Goal: Task Accomplishment & Management: Manage account settings

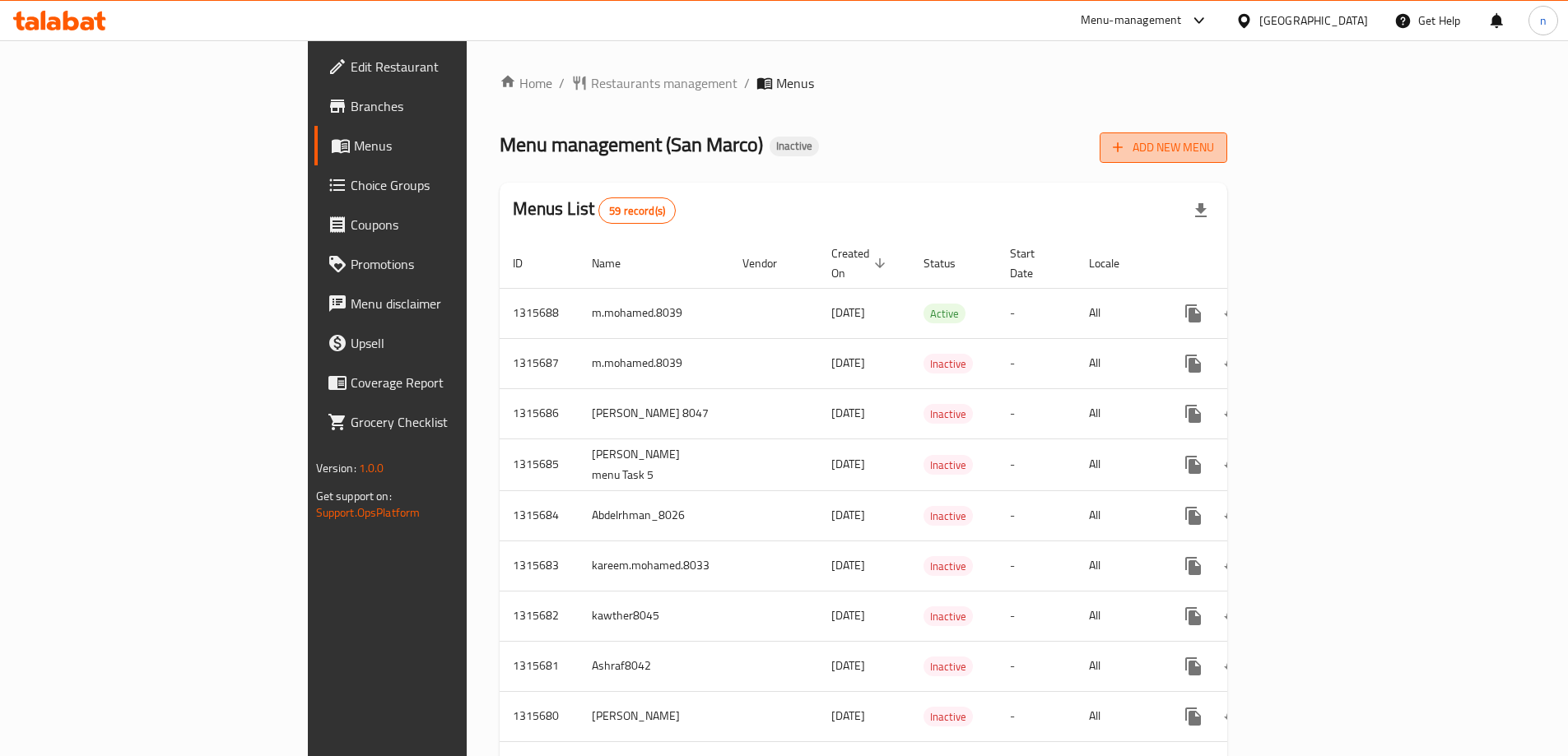
click at [1214, 152] on span "Add New Menu" at bounding box center [1163, 147] width 101 height 21
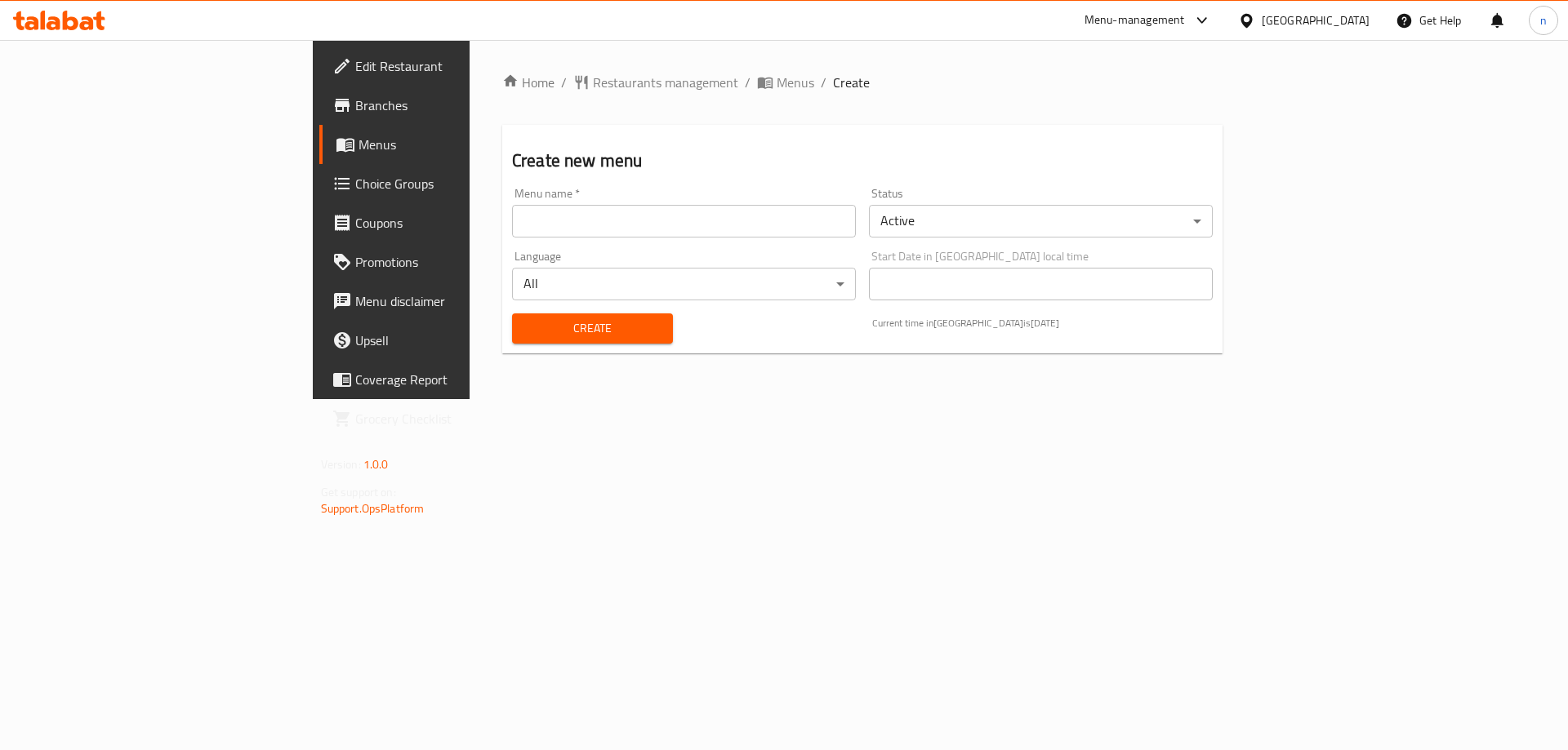
click at [634, 214] on input "text" at bounding box center [683, 221] width 344 height 33
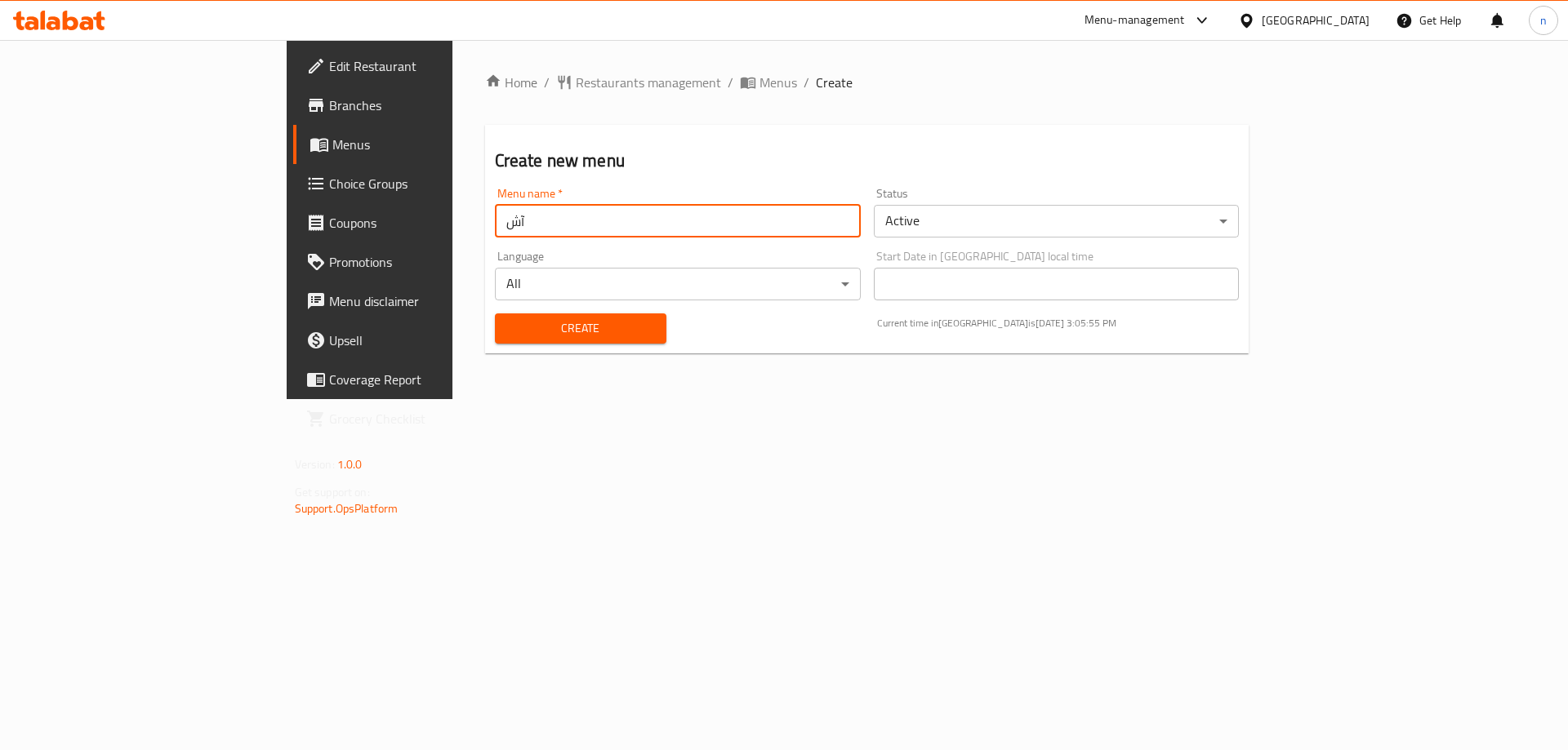
type input "آ"
type input "Nader8036"
click at [508, 323] on span "Create" at bounding box center [580, 328] width 146 height 20
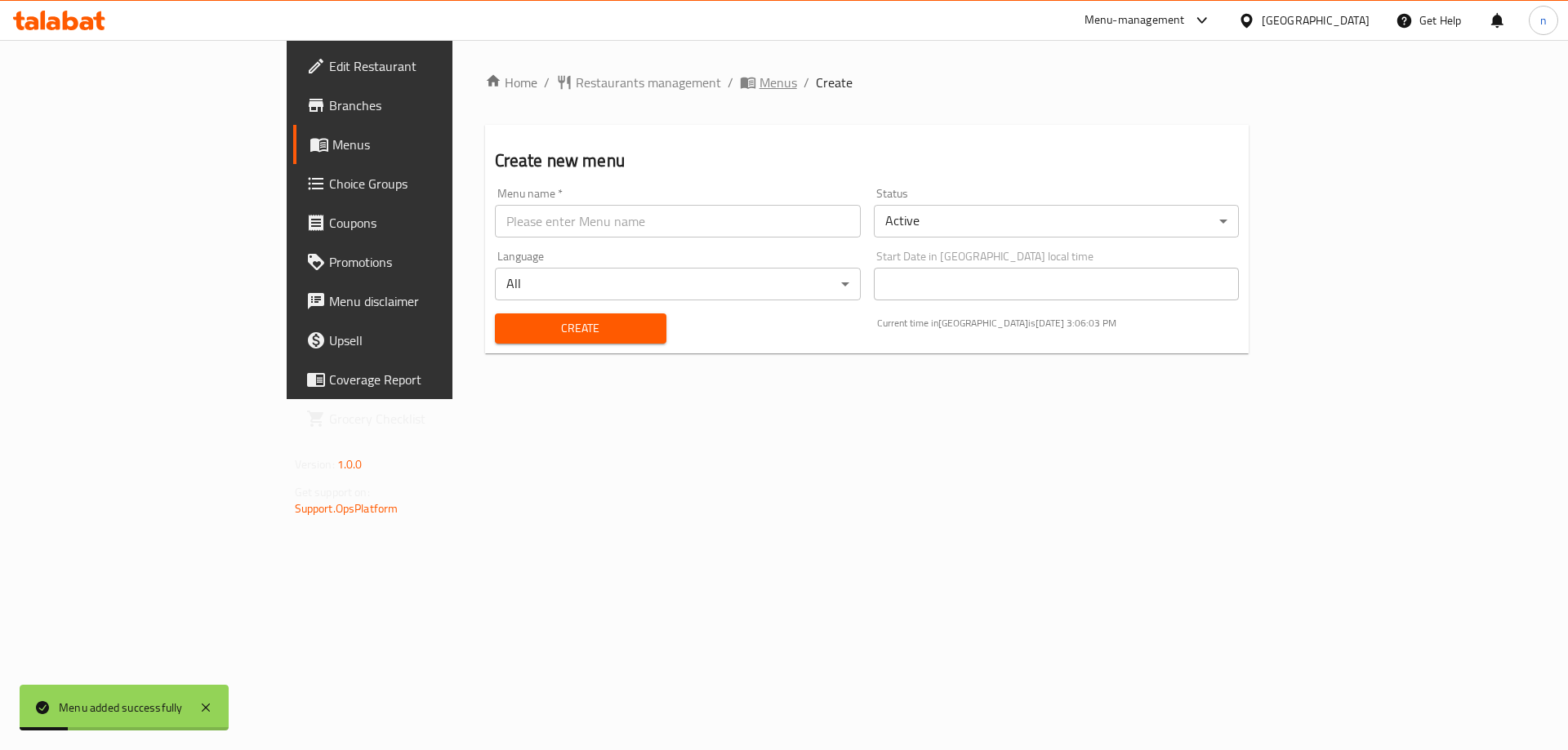
click at [759, 74] on span "Menus" at bounding box center [778, 83] width 38 height 20
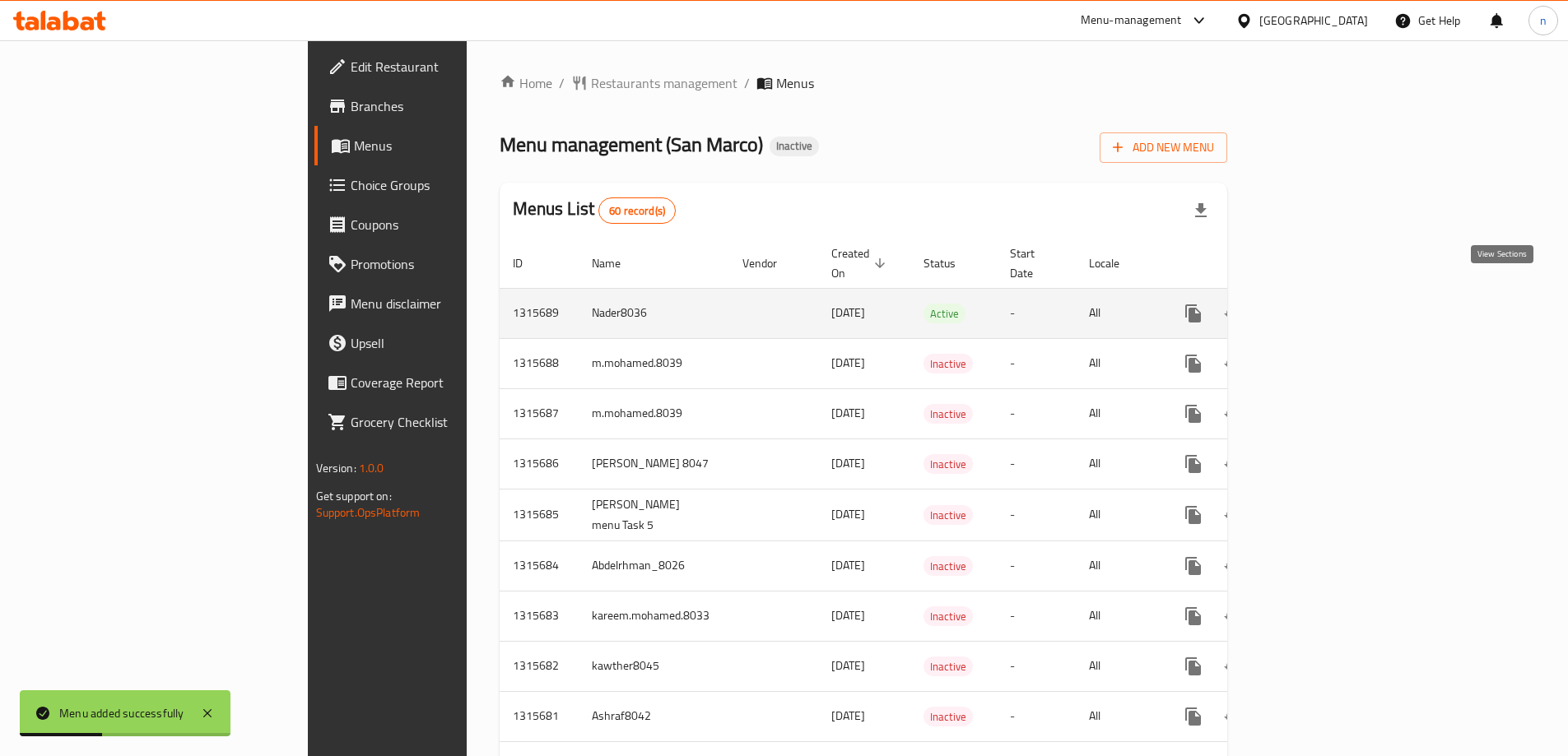
click at [1322, 304] on icon "enhanced table" at bounding box center [1312, 314] width 20 height 20
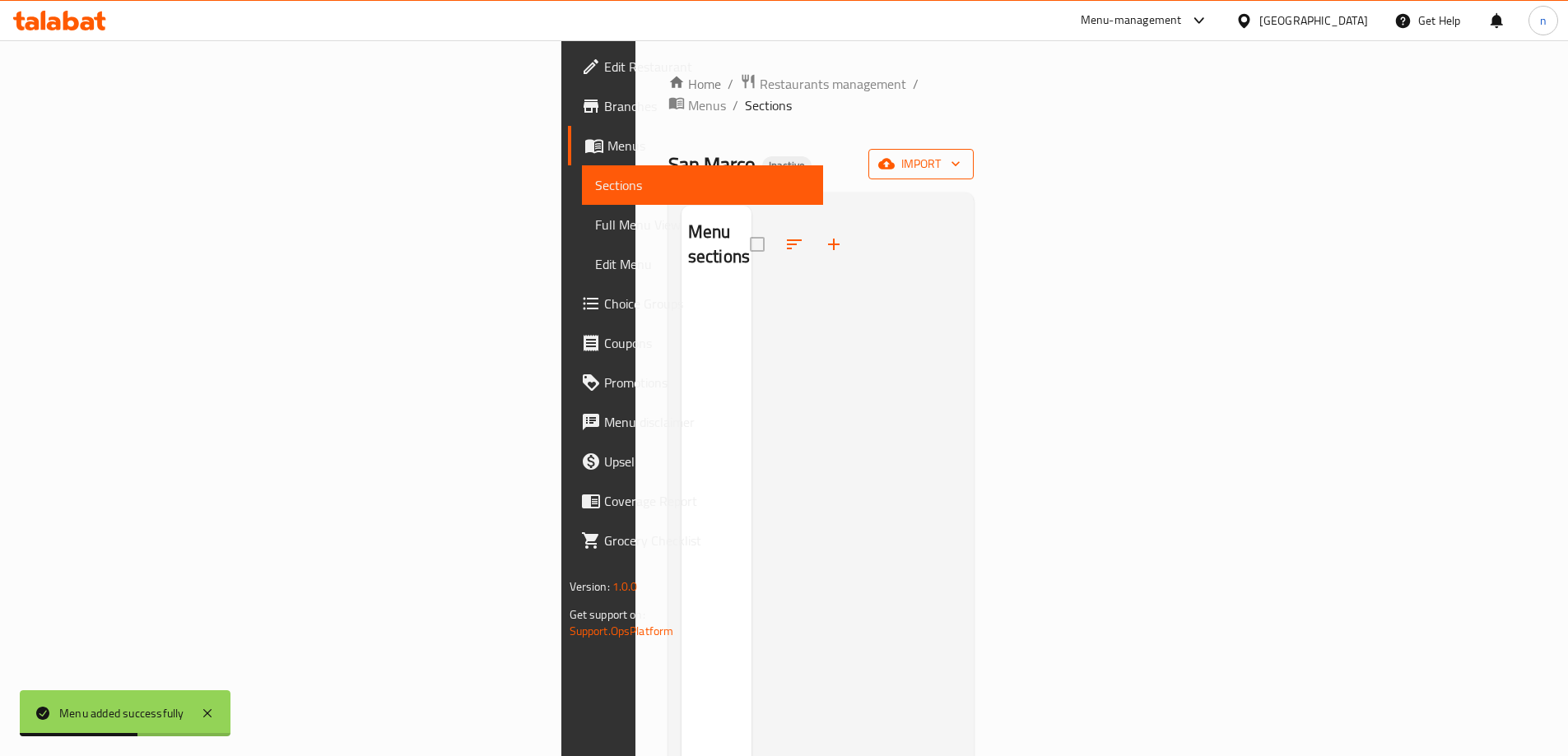
click at [961, 154] on span "import" at bounding box center [921, 164] width 79 height 21
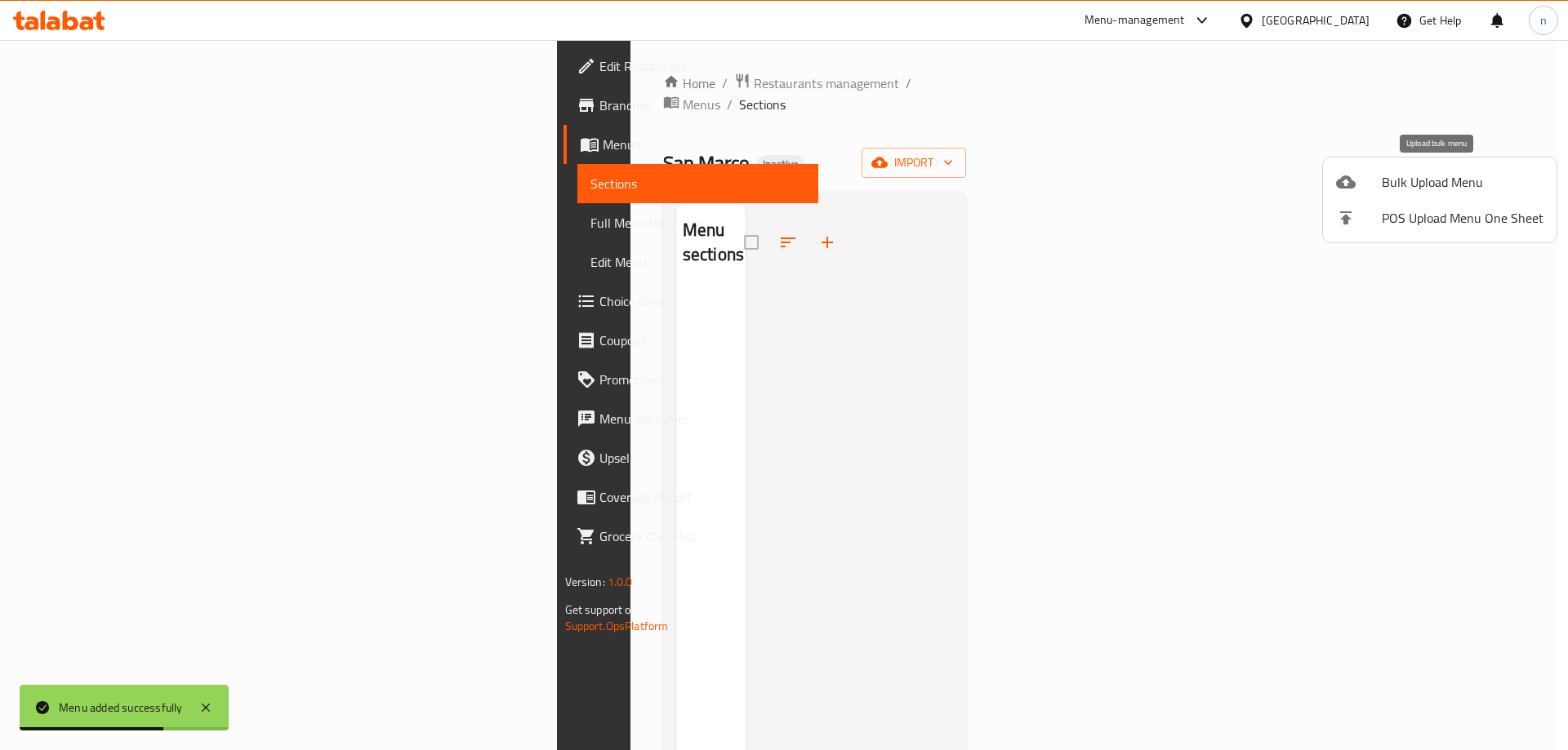
click at [1412, 182] on span "Bulk Upload Menu" at bounding box center [1463, 182] width 162 height 20
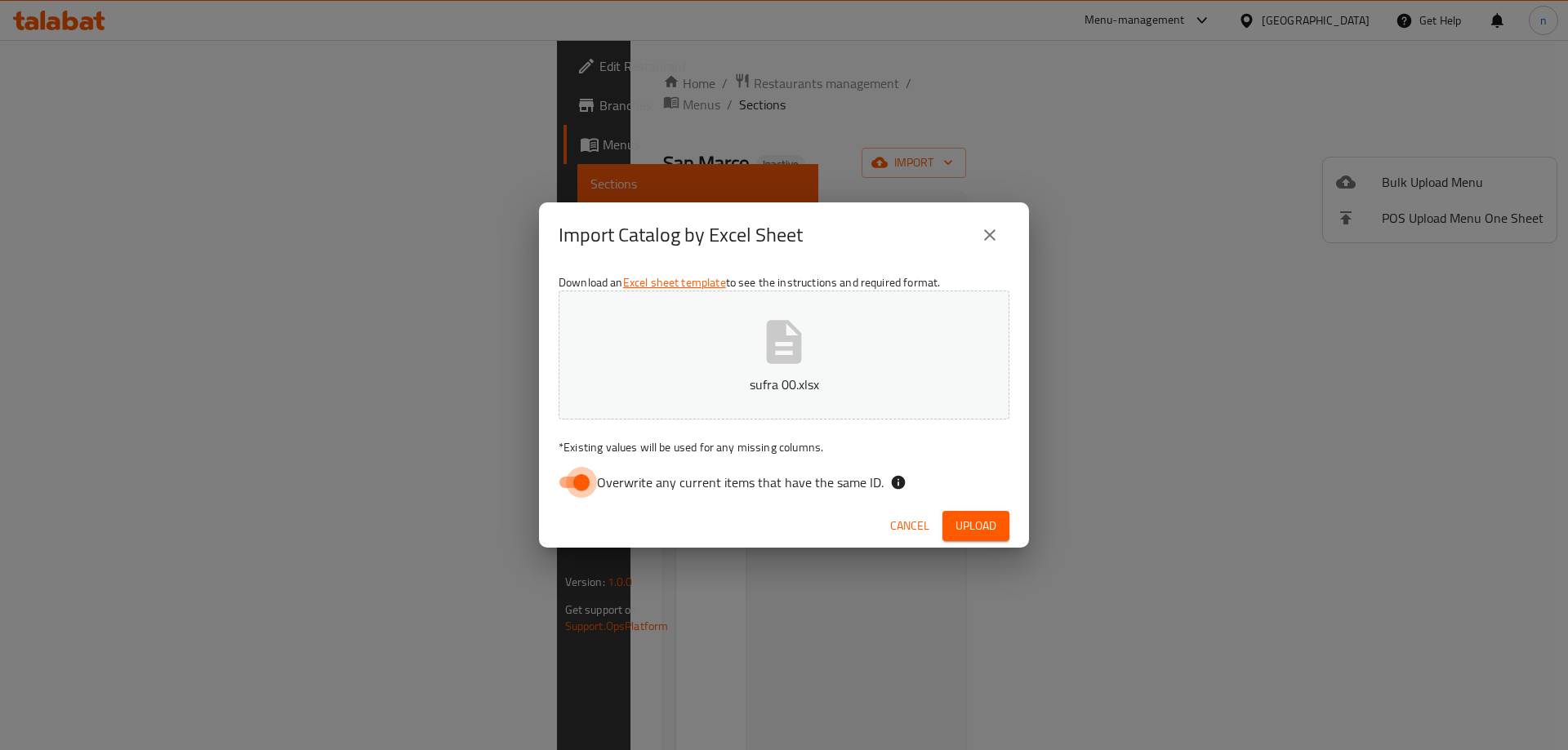
click at [580, 484] on input "Overwrite any current items that have the same ID." at bounding box center [581, 482] width 93 height 31
checkbox input "false"
click at [979, 532] on span "Upload" at bounding box center [976, 525] width 41 height 20
click at [965, 514] on button "Upload" at bounding box center [976, 525] width 67 height 30
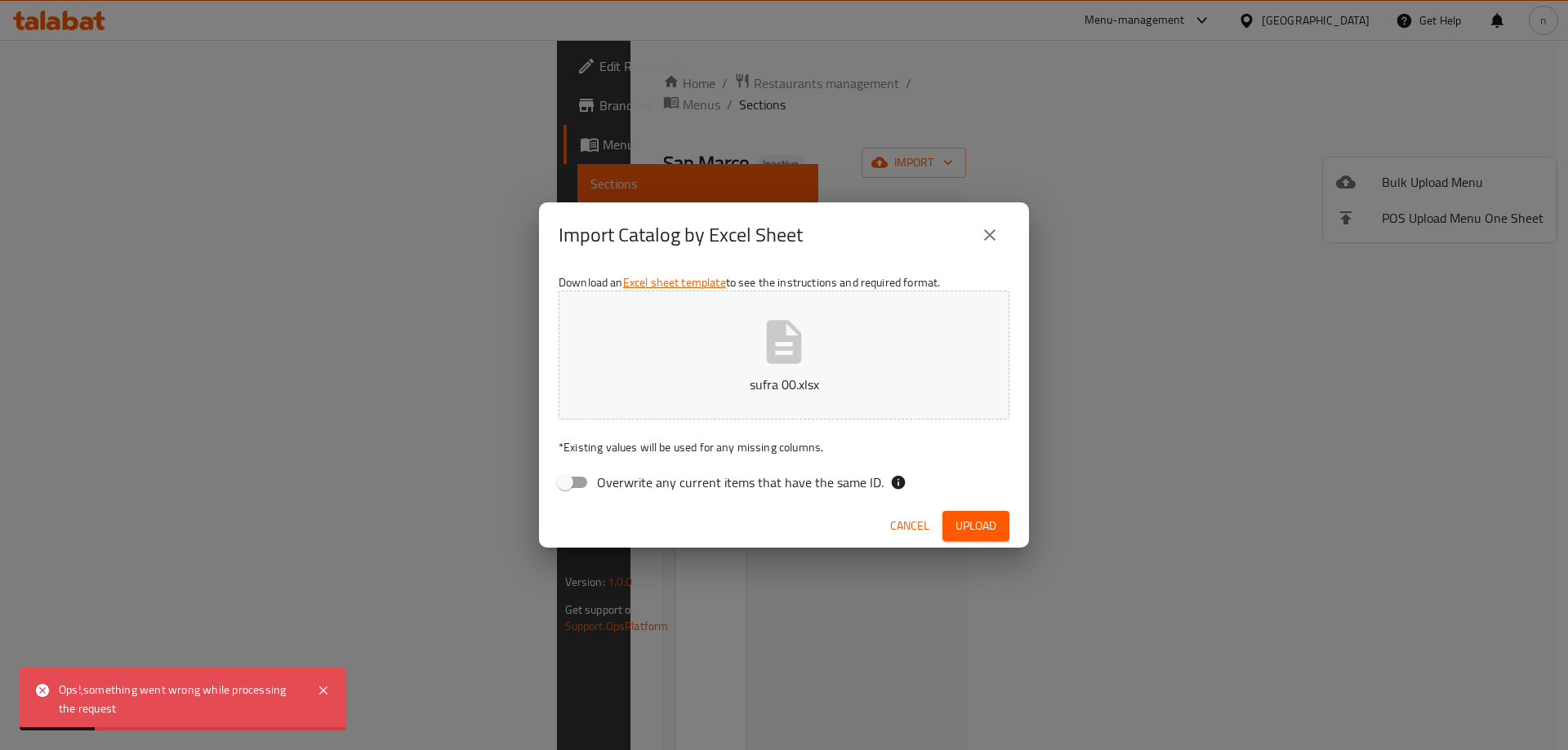
click at [97, 698] on div "Ops!,something went wrong while processing the request" at bounding box center [180, 699] width 242 height 37
click at [97, 696] on div "Ops!,something went wrong while processing the request" at bounding box center [180, 699] width 242 height 37
click at [490, 658] on div "Import Catalog by Excel Sheet Download an Excel sheet template to see the instr…" at bounding box center [784, 375] width 1568 height 750
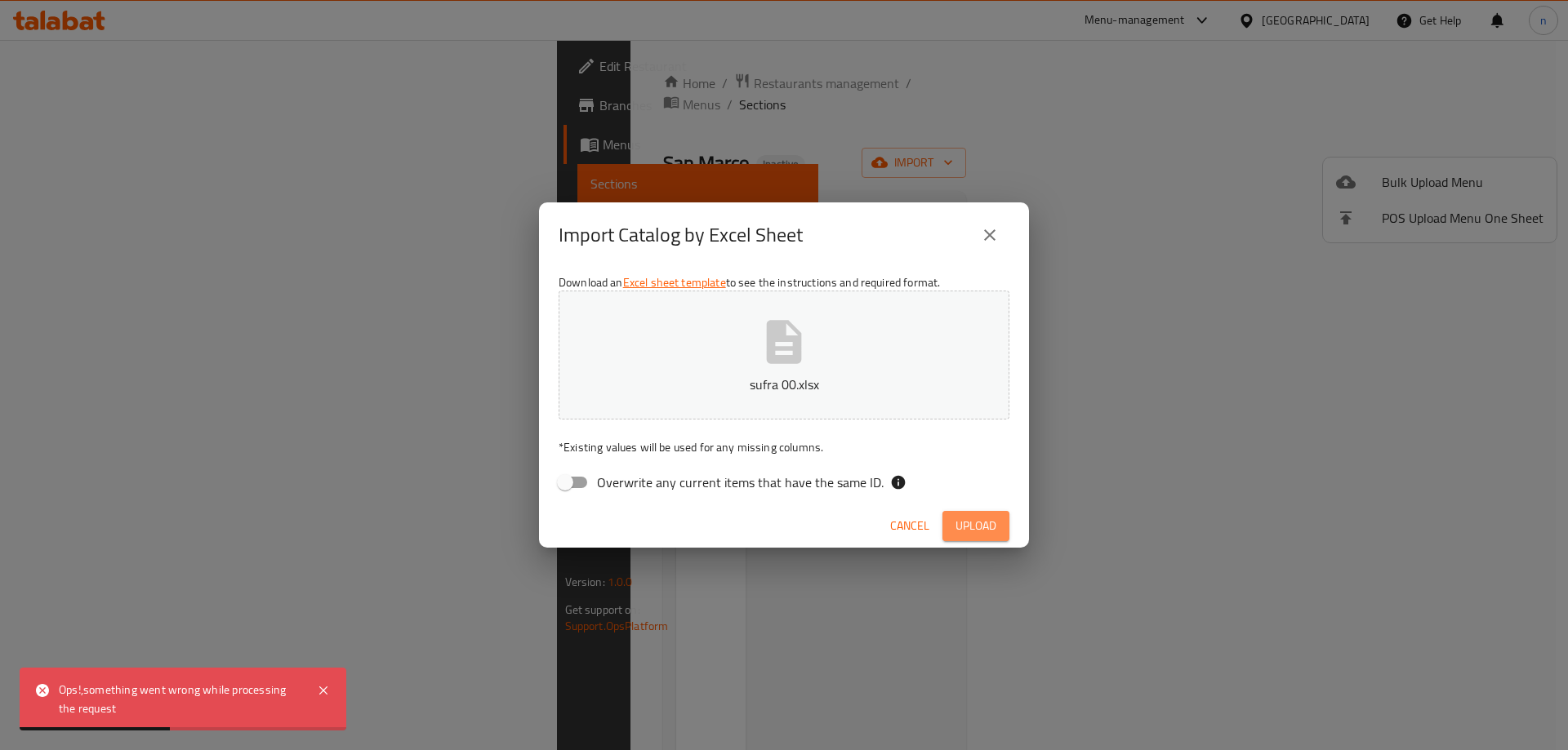
click at [949, 526] on button "Upload" at bounding box center [976, 525] width 67 height 30
click at [949, 526] on button "Cancel" at bounding box center [925, 525] width 52 height 30
click at [949, 526] on div at bounding box center [784, 375] width 1568 height 750
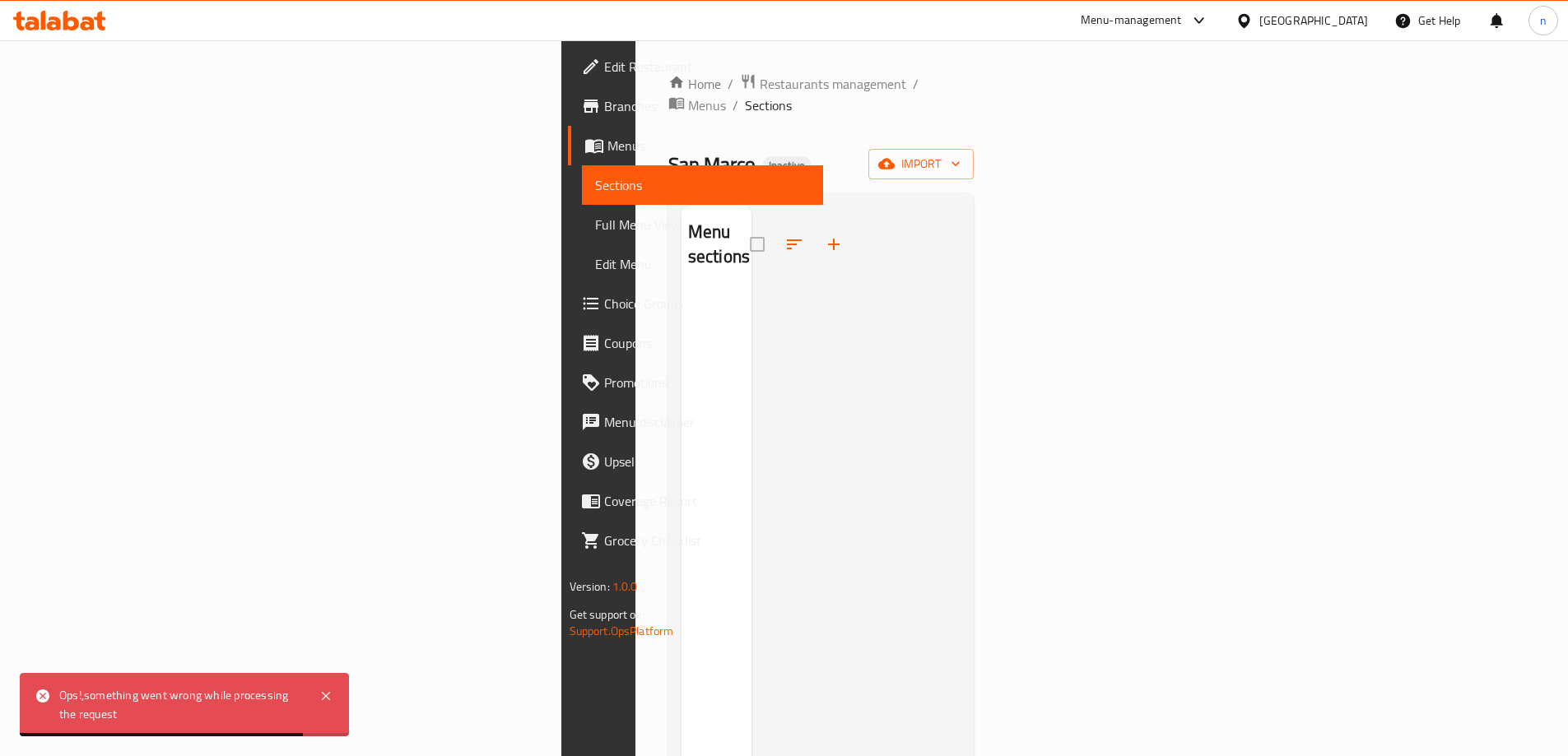
click at [975, 119] on div "Home / Restaurants management / Menus / Sections San Marco Inactive import Menu…" at bounding box center [821, 524] width 307 height 902
click at [961, 154] on span "import" at bounding box center [921, 164] width 79 height 21
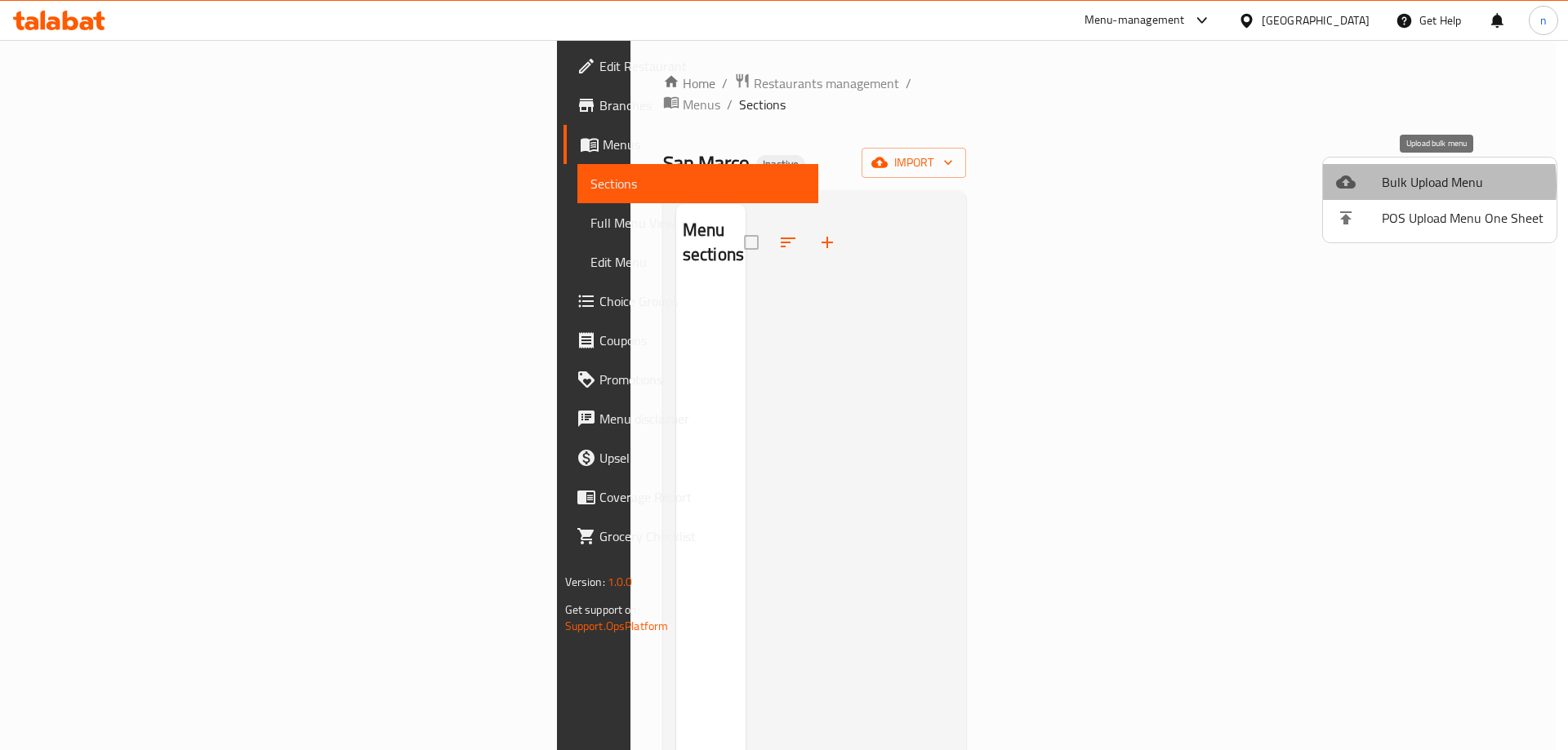
click at [1369, 185] on div at bounding box center [1359, 182] width 46 height 20
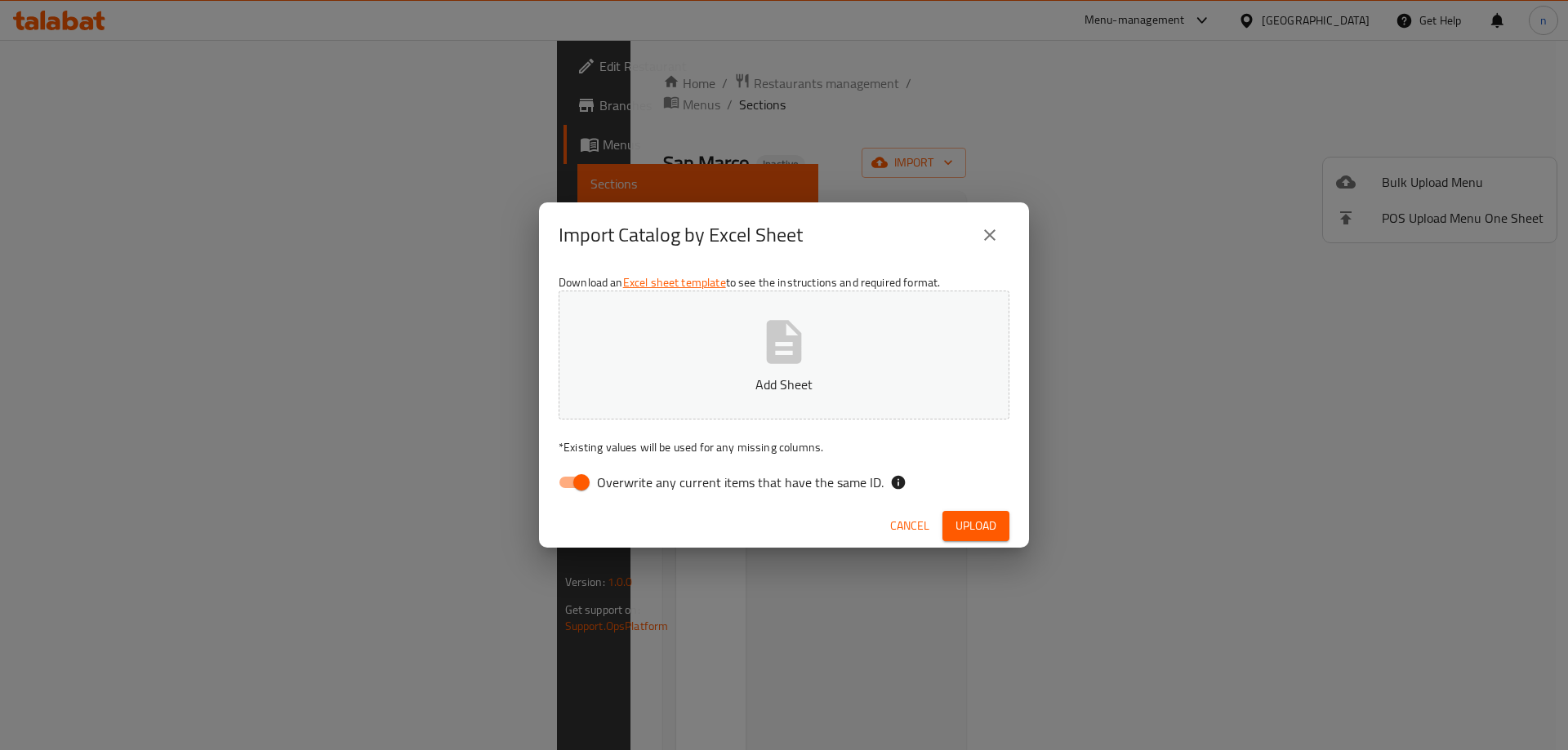
click at [715, 340] on button "Add Sheet" at bounding box center [783, 355] width 450 height 129
click at [958, 514] on button "Upload" at bounding box center [976, 525] width 67 height 30
click at [625, 465] on div "Download an Excel sheet template to see the instructions and required format. s…" at bounding box center [783, 386] width 490 height 237
click at [589, 479] on input "Overwrite any current items that have the same ID." at bounding box center [581, 482] width 93 height 31
checkbox input "false"
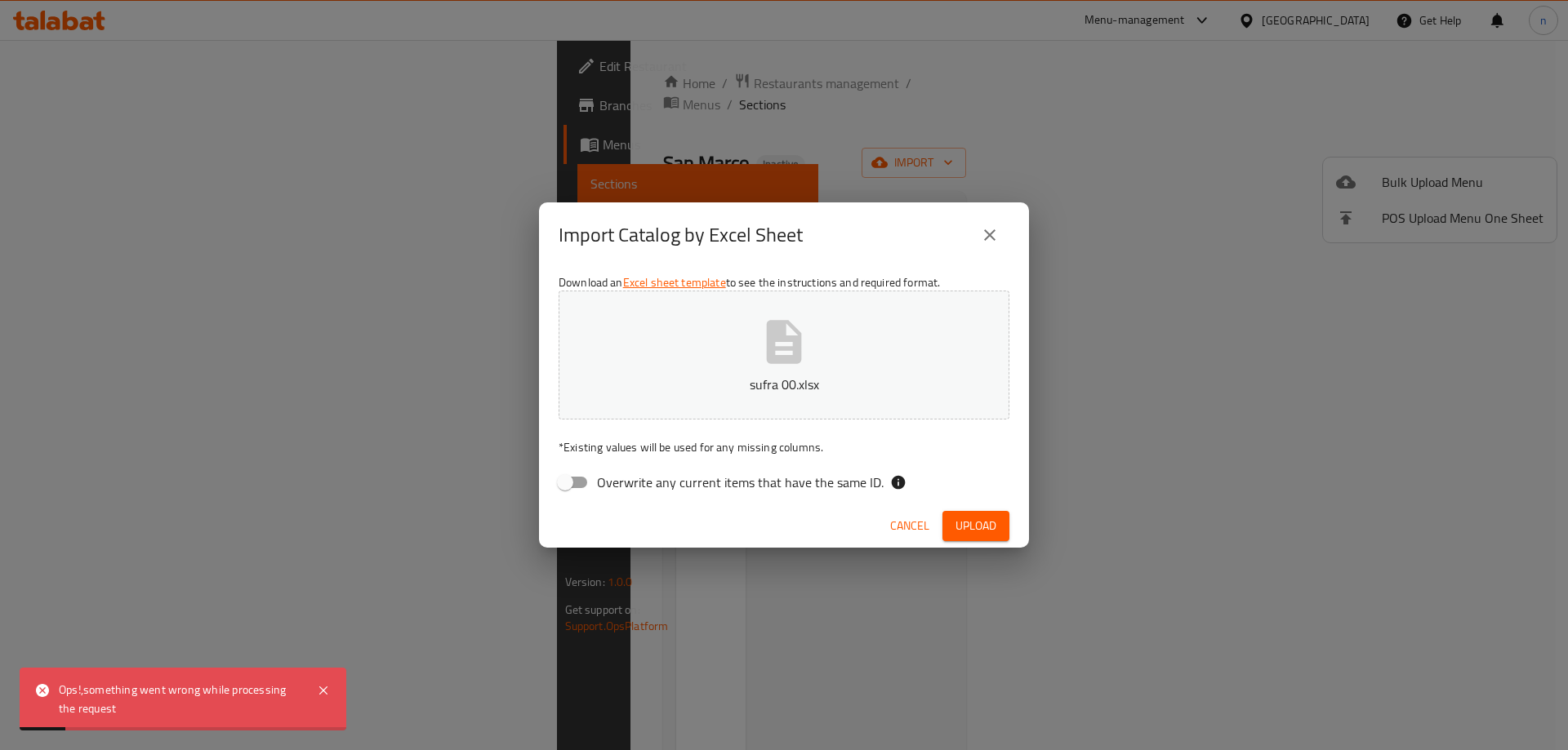
click at [983, 522] on span "Upload" at bounding box center [976, 525] width 41 height 20
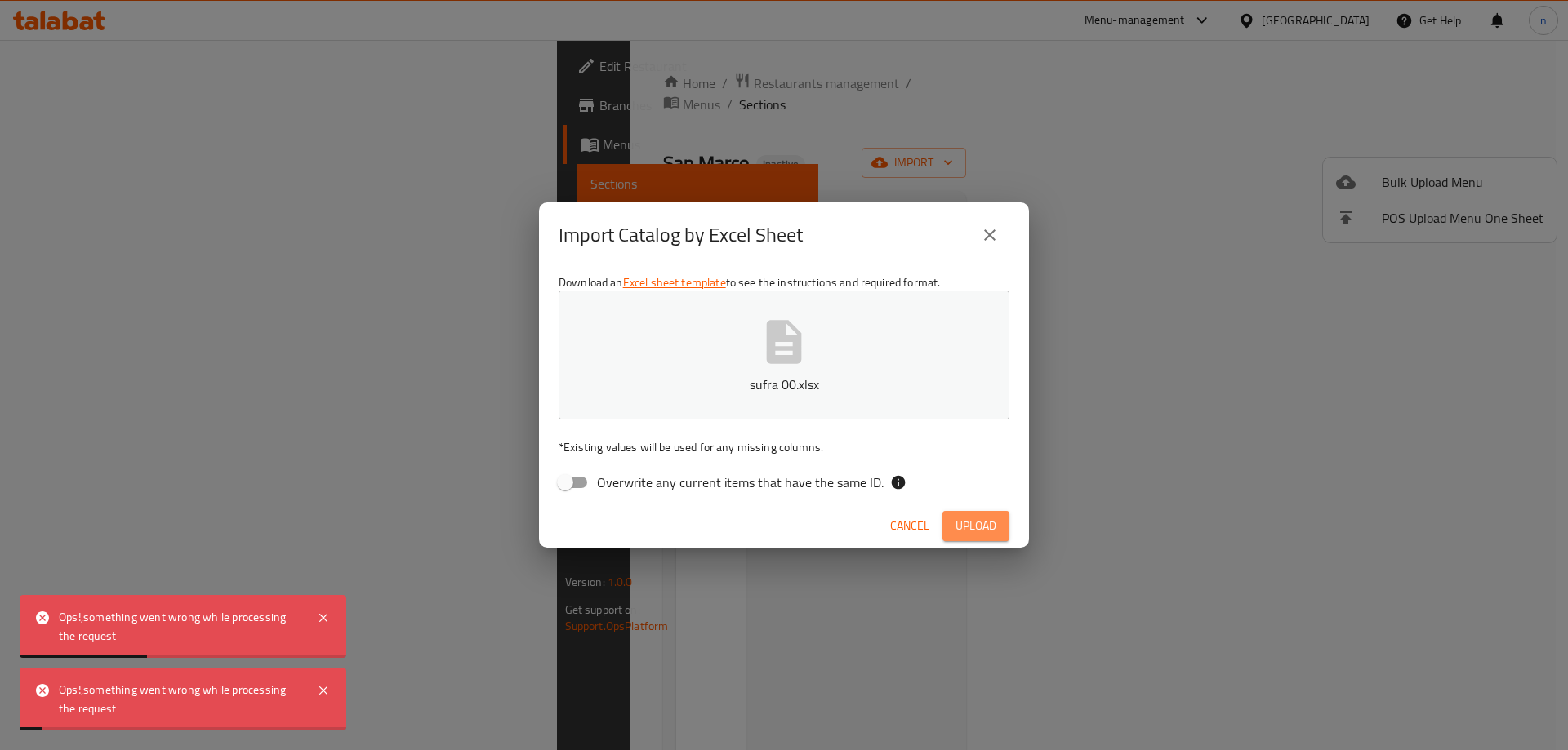
click at [983, 522] on span "Upload" at bounding box center [976, 525] width 41 height 20
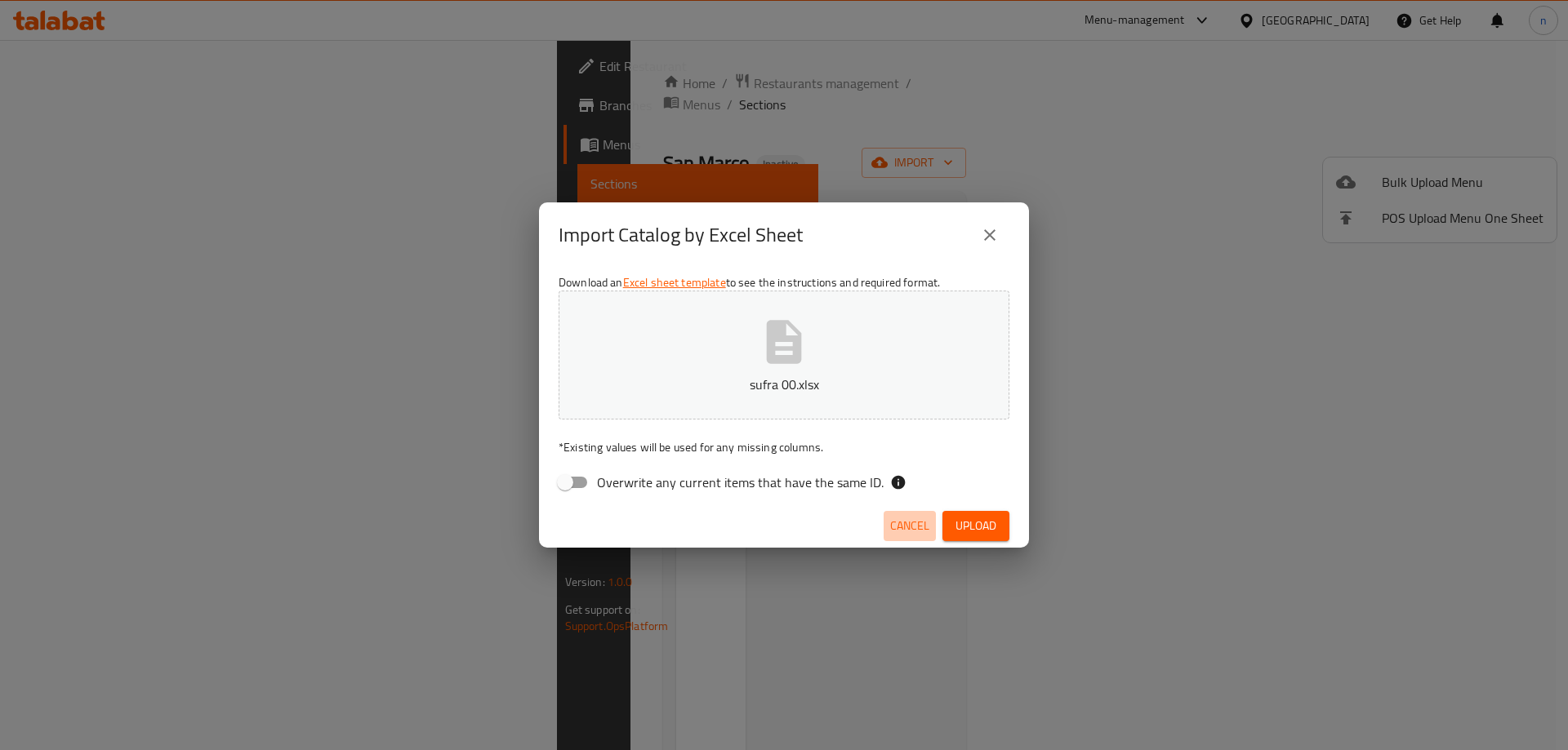
click at [899, 528] on span "Cancel" at bounding box center [910, 525] width 39 height 20
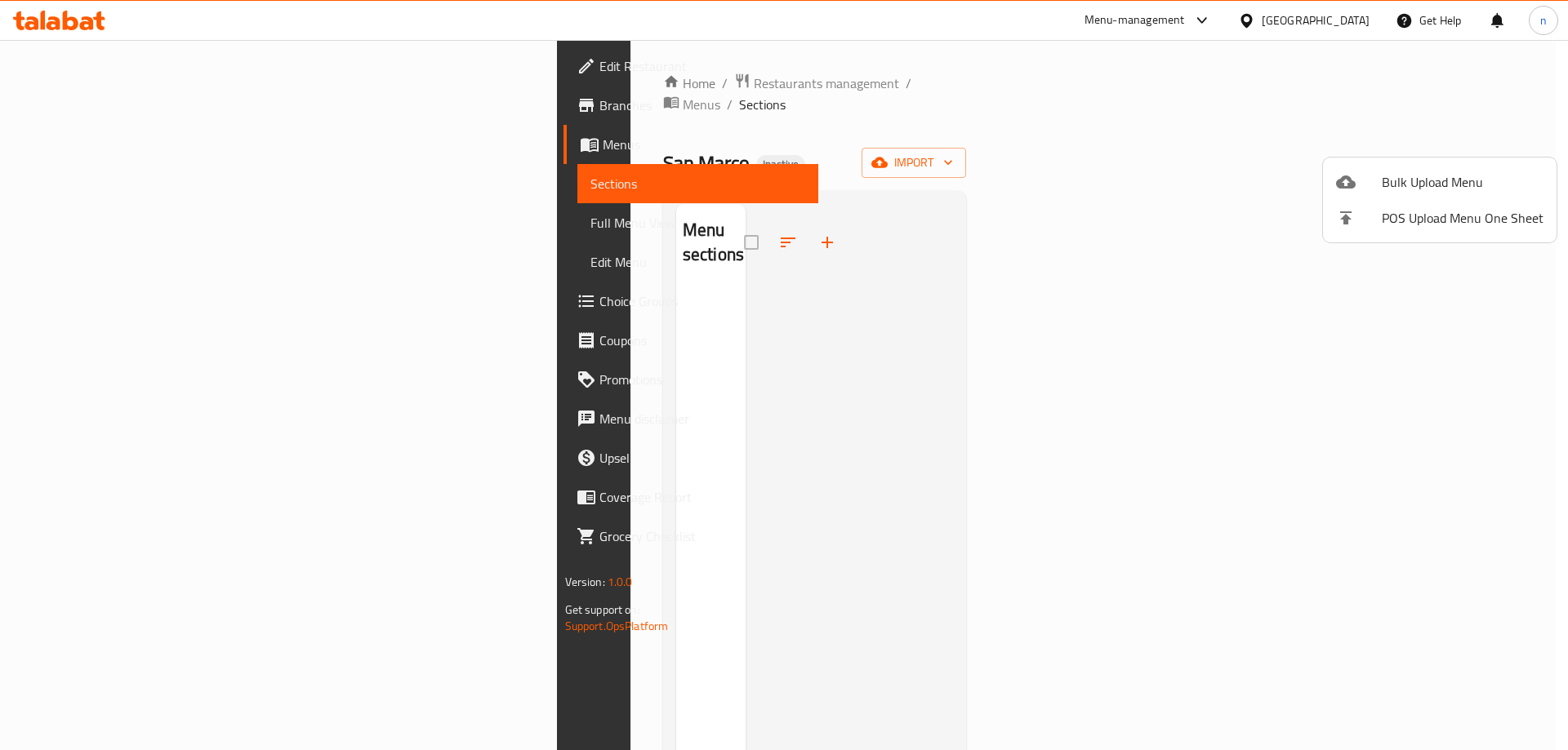
click at [1469, 176] on span "Bulk Upload Menu" at bounding box center [1463, 182] width 162 height 20
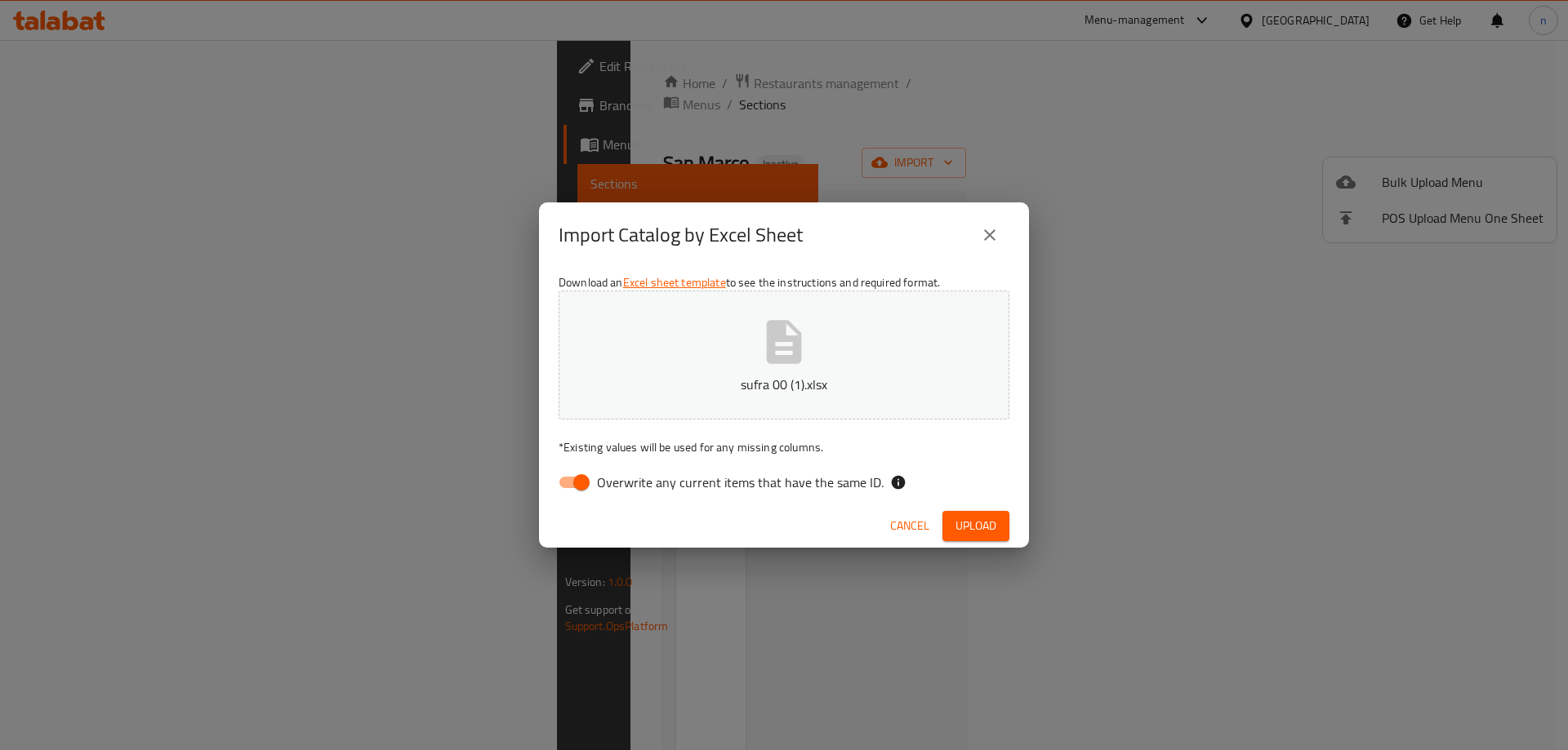
click at [697, 485] on span "Overwrite any current items that have the same ID." at bounding box center [740, 482] width 287 height 20
click at [628, 485] on input "Overwrite any current items that have the same ID." at bounding box center [581, 482] width 93 height 31
click at [973, 507] on div "Cancel Upload" at bounding box center [783, 525] width 490 height 43
click at [977, 525] on span "Upload" at bounding box center [976, 525] width 41 height 20
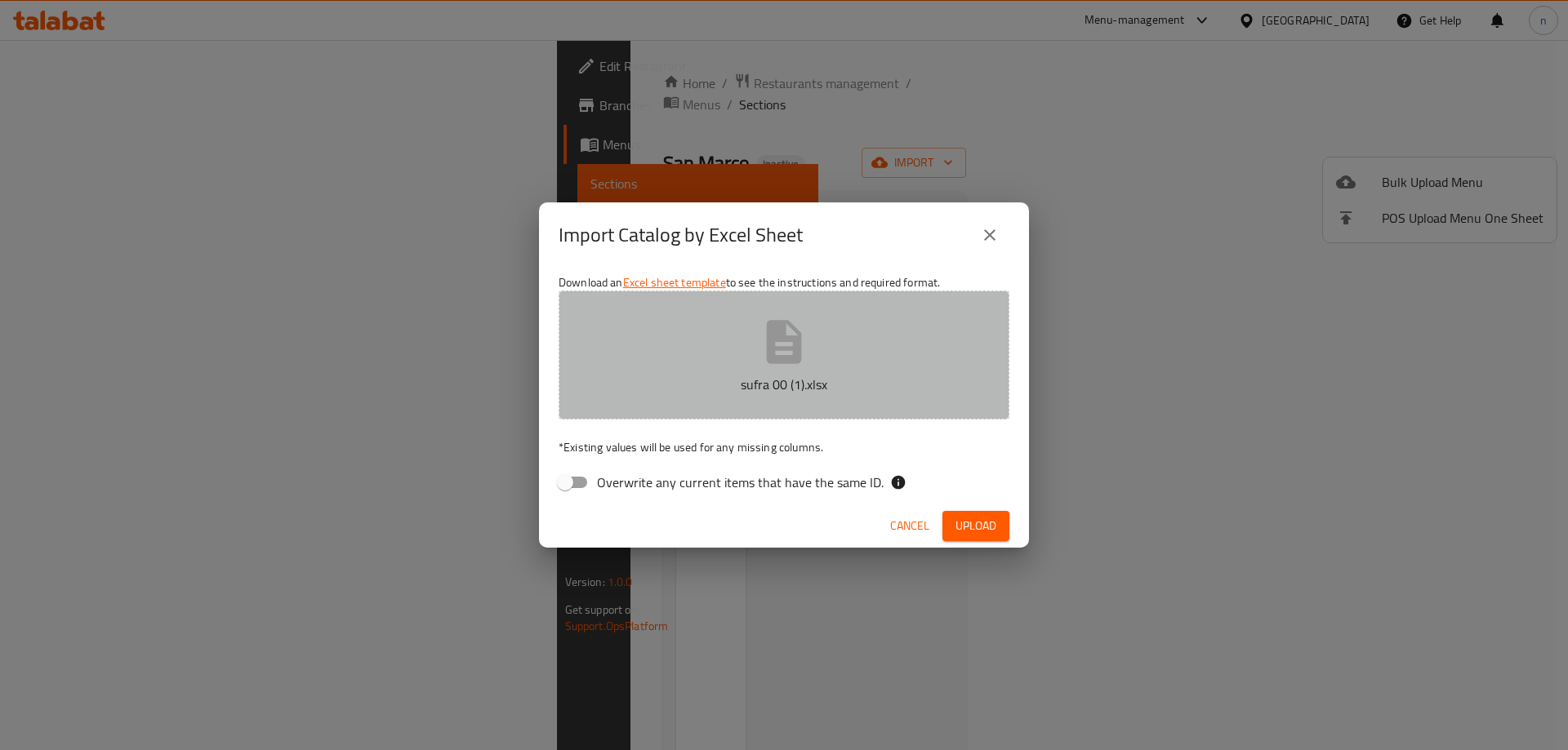
click at [862, 383] on p "sufra 00 (1).xlsx" at bounding box center [783, 384] width 400 height 20
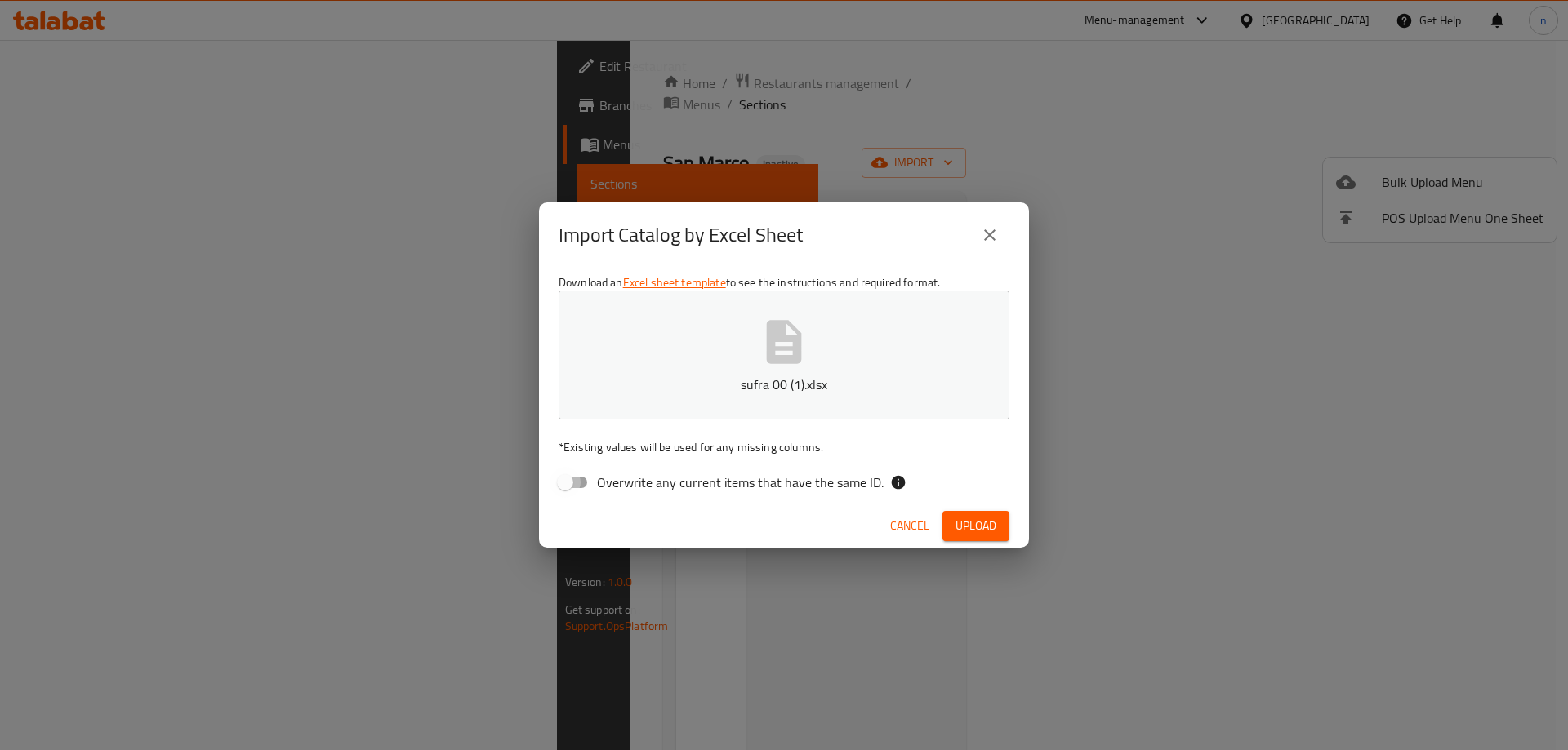
click at [580, 485] on input "Overwrite any current items that have the same ID." at bounding box center [565, 482] width 93 height 31
click at [580, 485] on input "Overwrite any current items that have the same ID." at bounding box center [581, 482] width 93 height 31
checkbox input "false"
click at [994, 540] on button "Upload" at bounding box center [976, 525] width 67 height 30
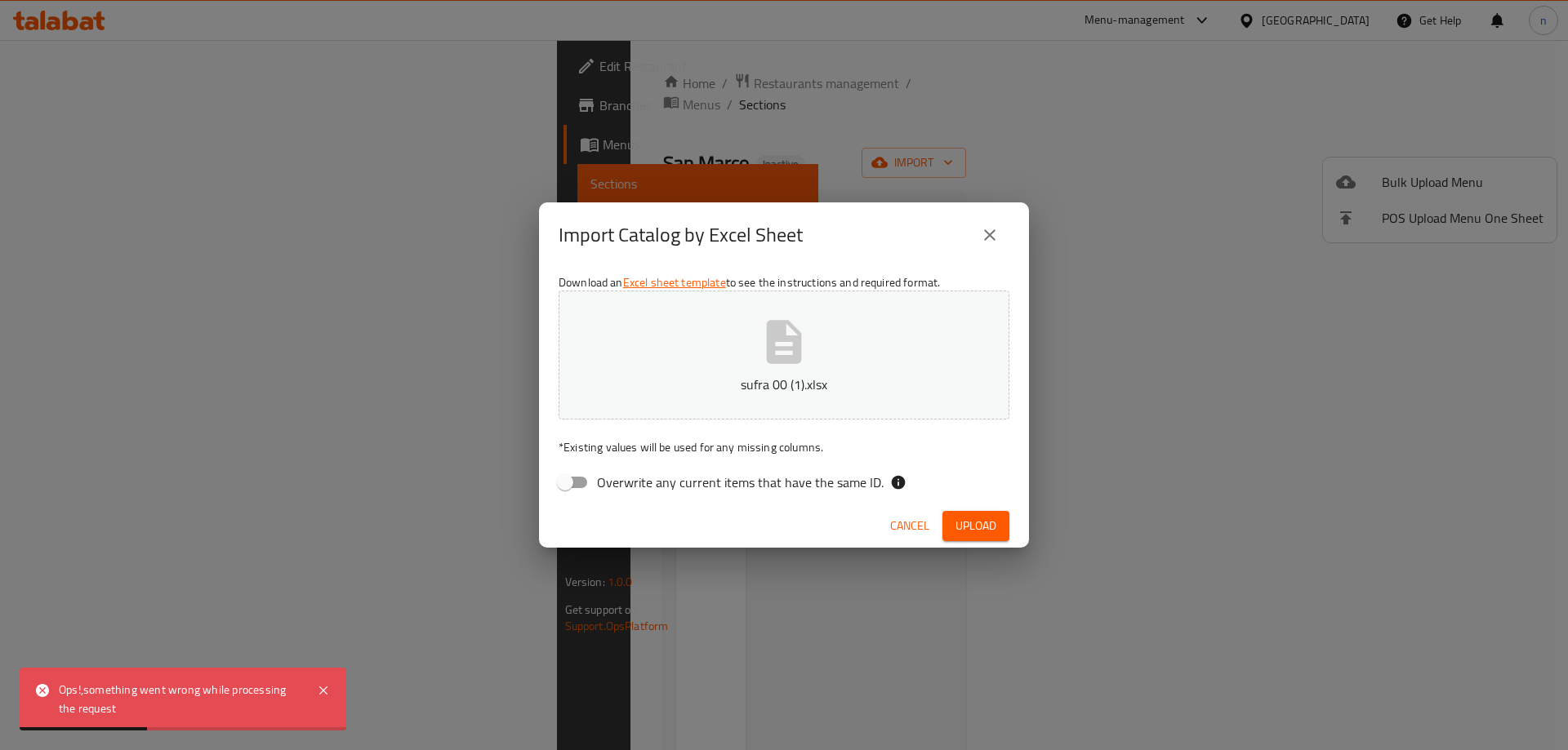
click at [978, 253] on div "Import Catalog by Excel Sheet" at bounding box center [783, 235] width 450 height 39
click at [1004, 239] on button "close" at bounding box center [990, 235] width 39 height 39
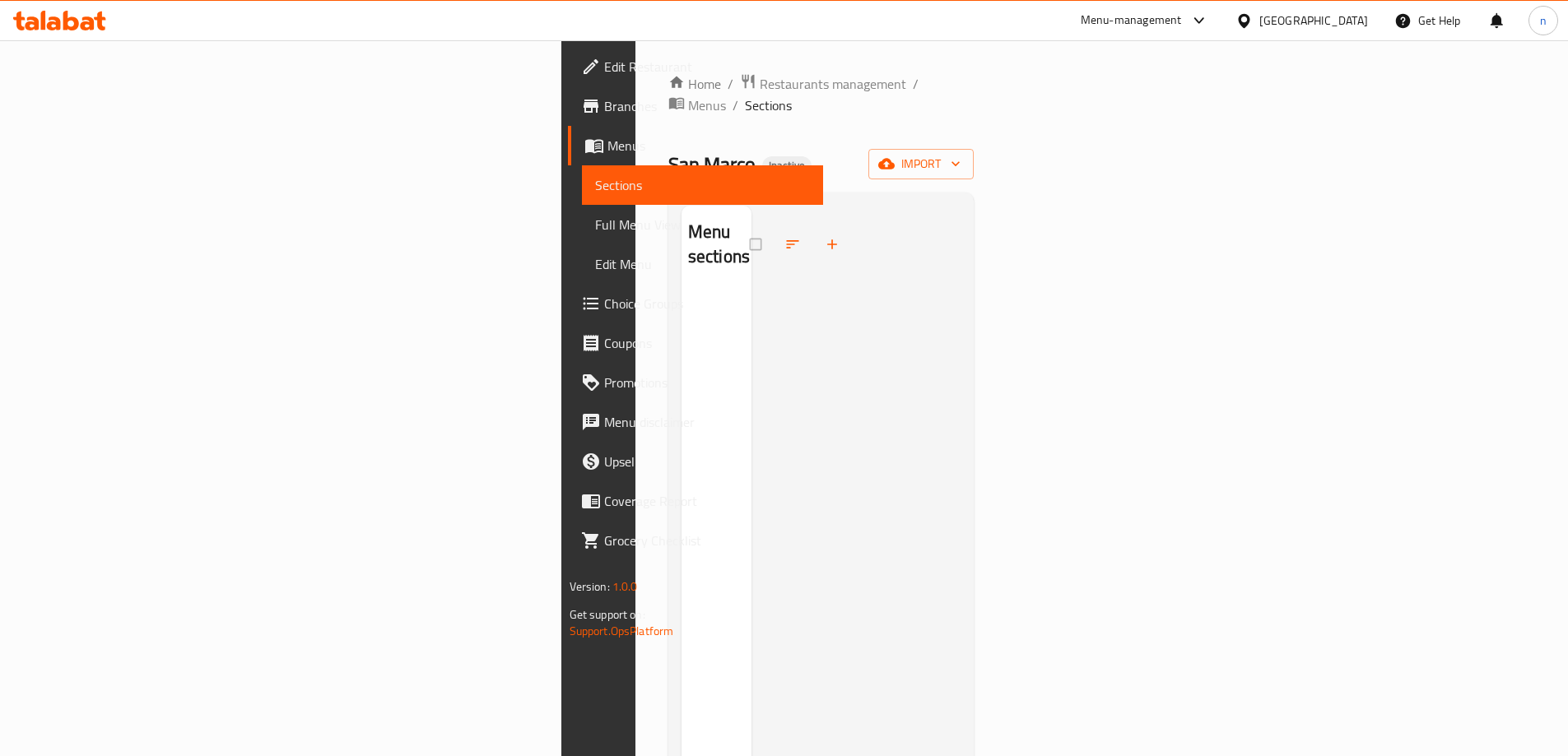
click at [975, 122] on div "Home / Restaurants management / Menus / Sections San Marco Inactive import Menu…" at bounding box center [821, 524] width 307 height 902
click at [961, 154] on span "import" at bounding box center [921, 164] width 79 height 21
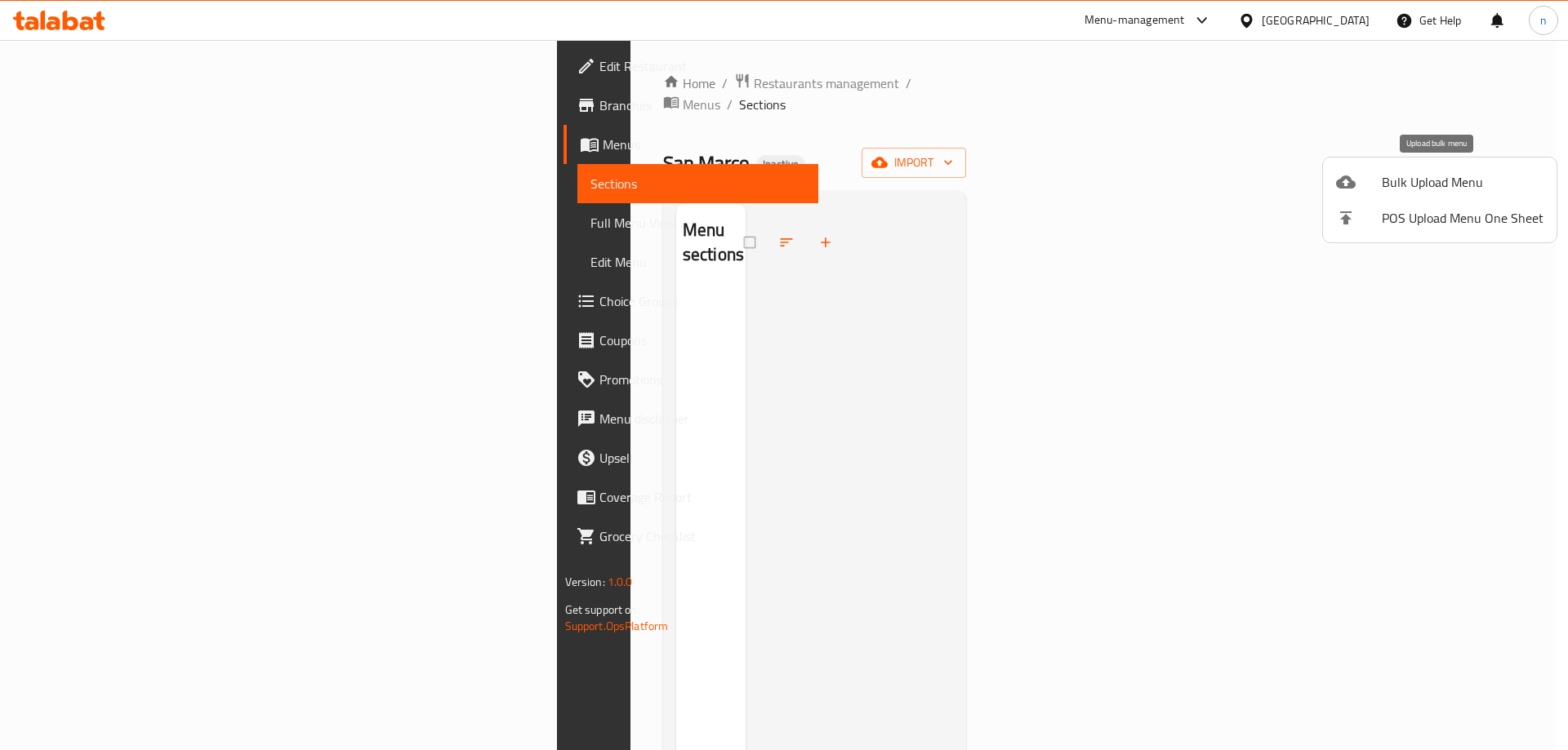
click at [1374, 168] on li "Bulk Upload Menu" at bounding box center [1440, 182] width 234 height 36
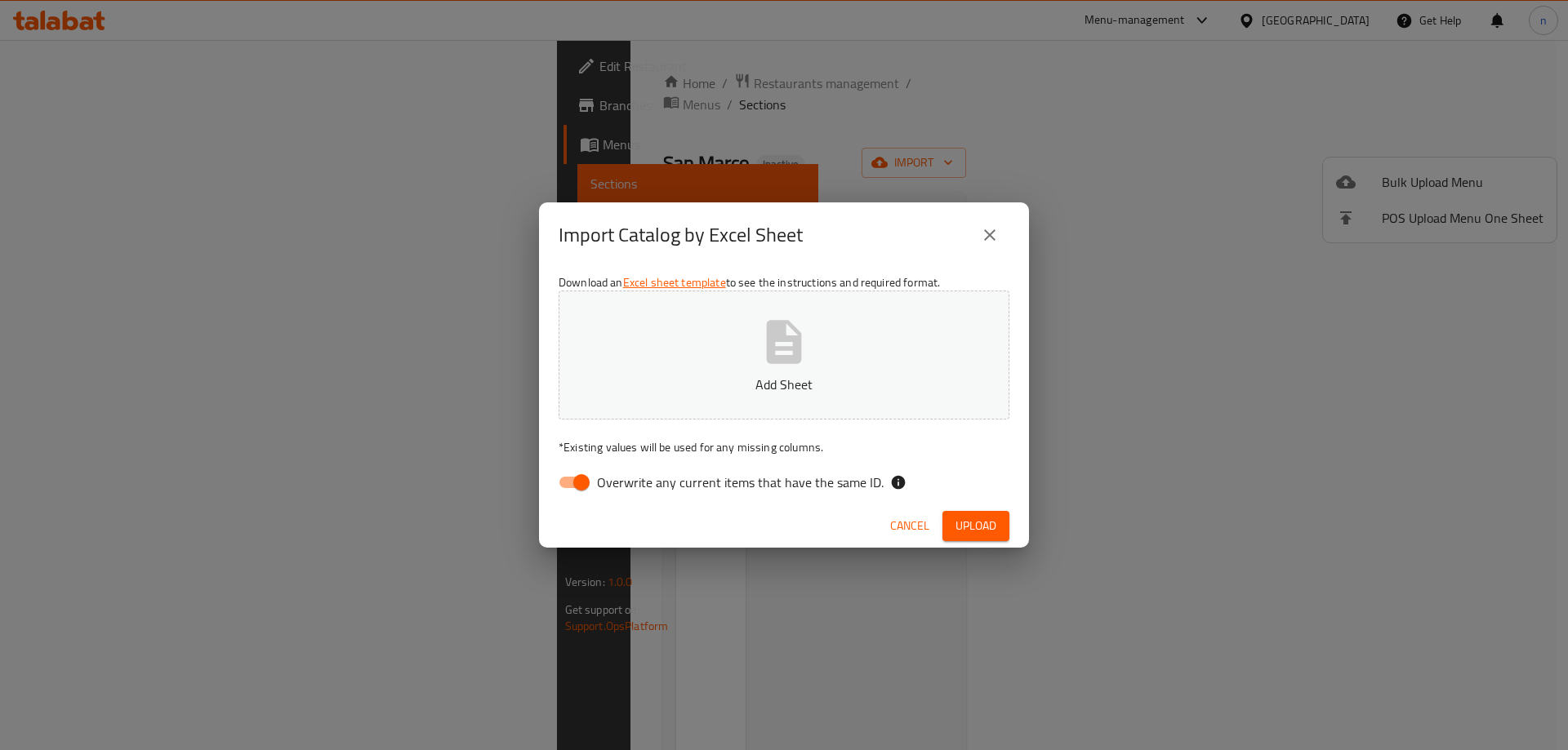
click at [739, 373] on button "Add Sheet" at bounding box center [783, 355] width 450 height 129
click at [1008, 514] on button "Upload" at bounding box center [976, 525] width 67 height 30
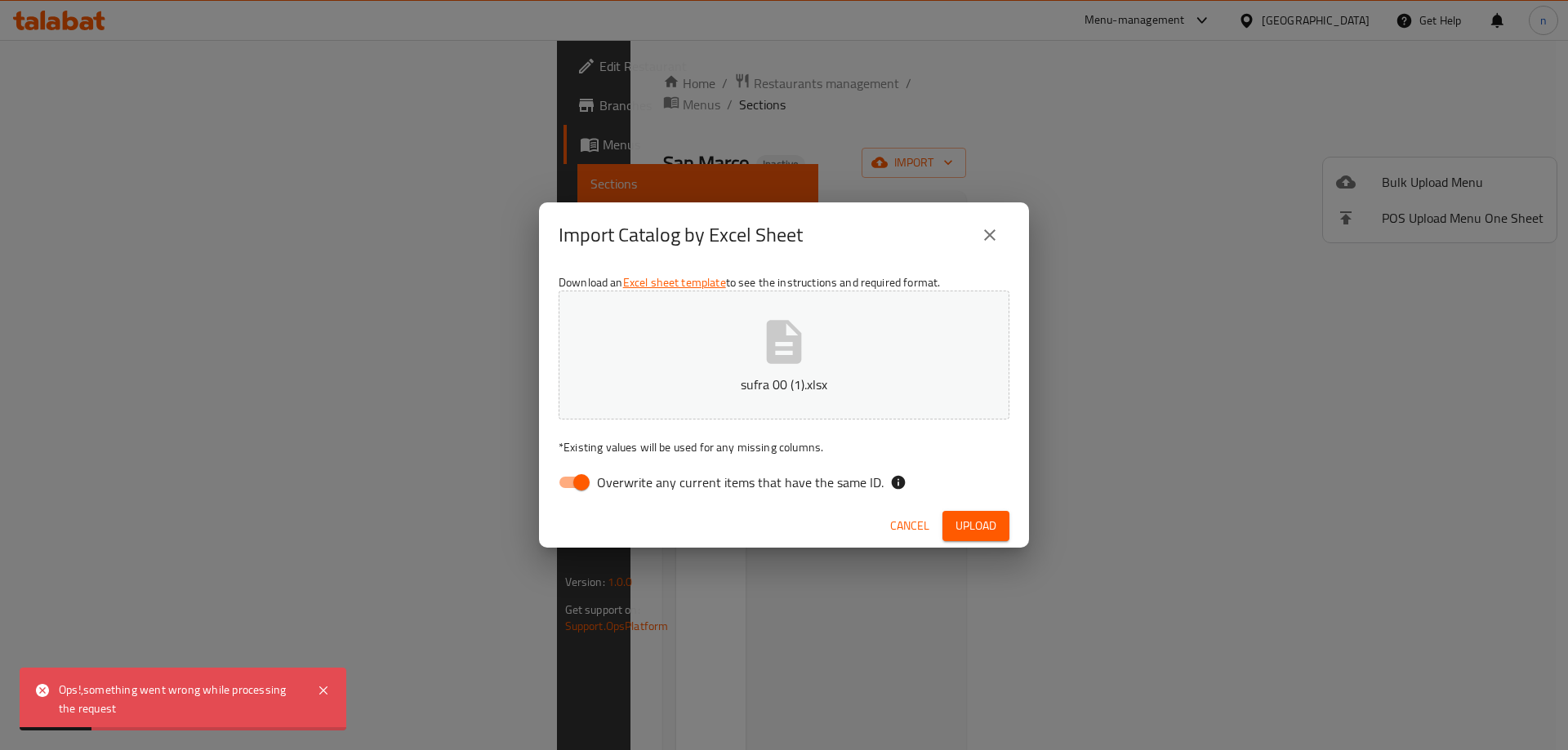
click at [712, 657] on div "Import Catalog by Excel Sheet Download an Excel sheet template to see the instr…" at bounding box center [784, 375] width 1568 height 750
drag, startPoint x: 124, startPoint y: 694, endPoint x: 177, endPoint y: 690, distance: 53.2
click at [127, 694] on div "Ops!,something went wrong while processing the request" at bounding box center [180, 699] width 242 height 37
click at [988, 224] on button "close" at bounding box center [990, 235] width 39 height 39
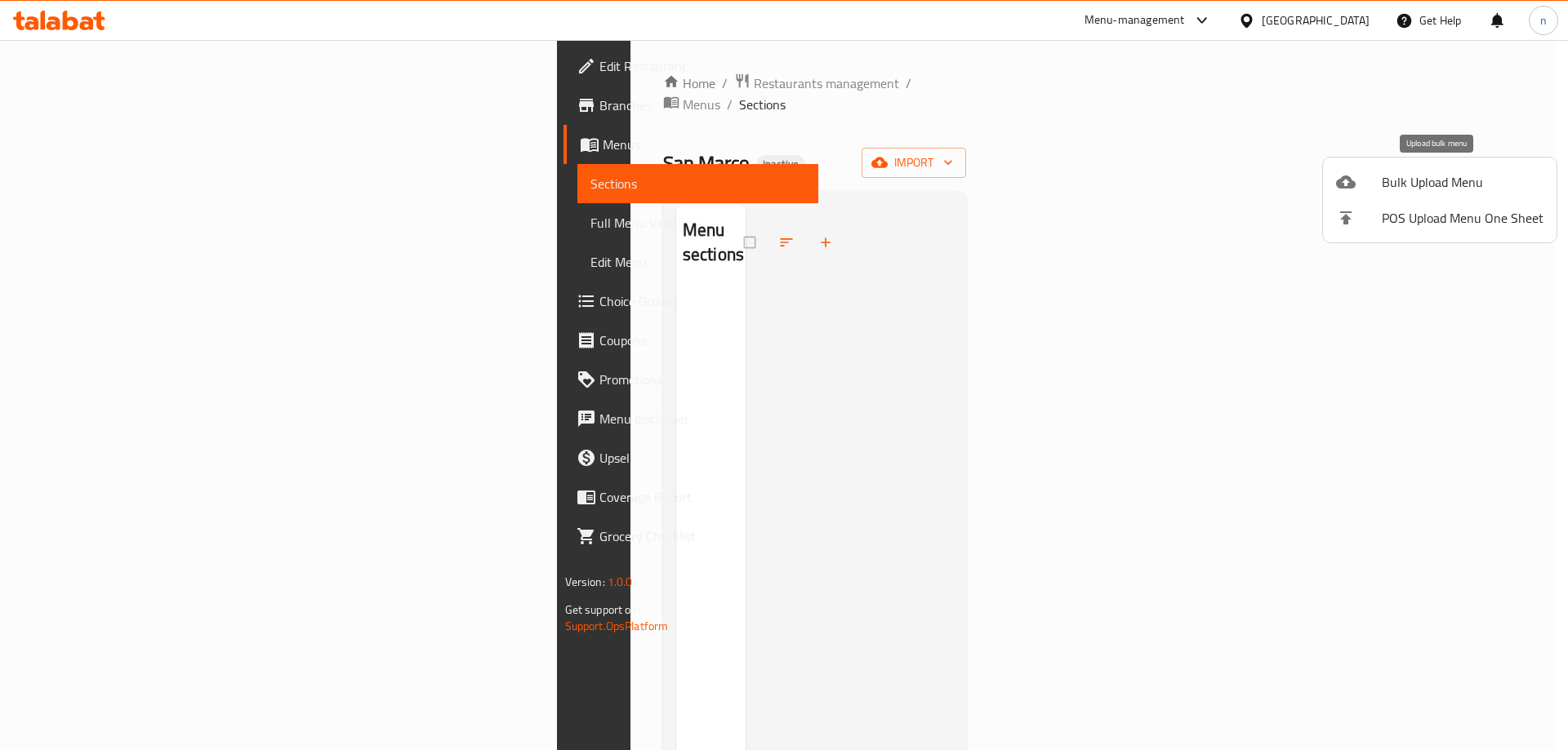
click at [1455, 182] on span "Bulk Upload Menu" at bounding box center [1463, 182] width 162 height 20
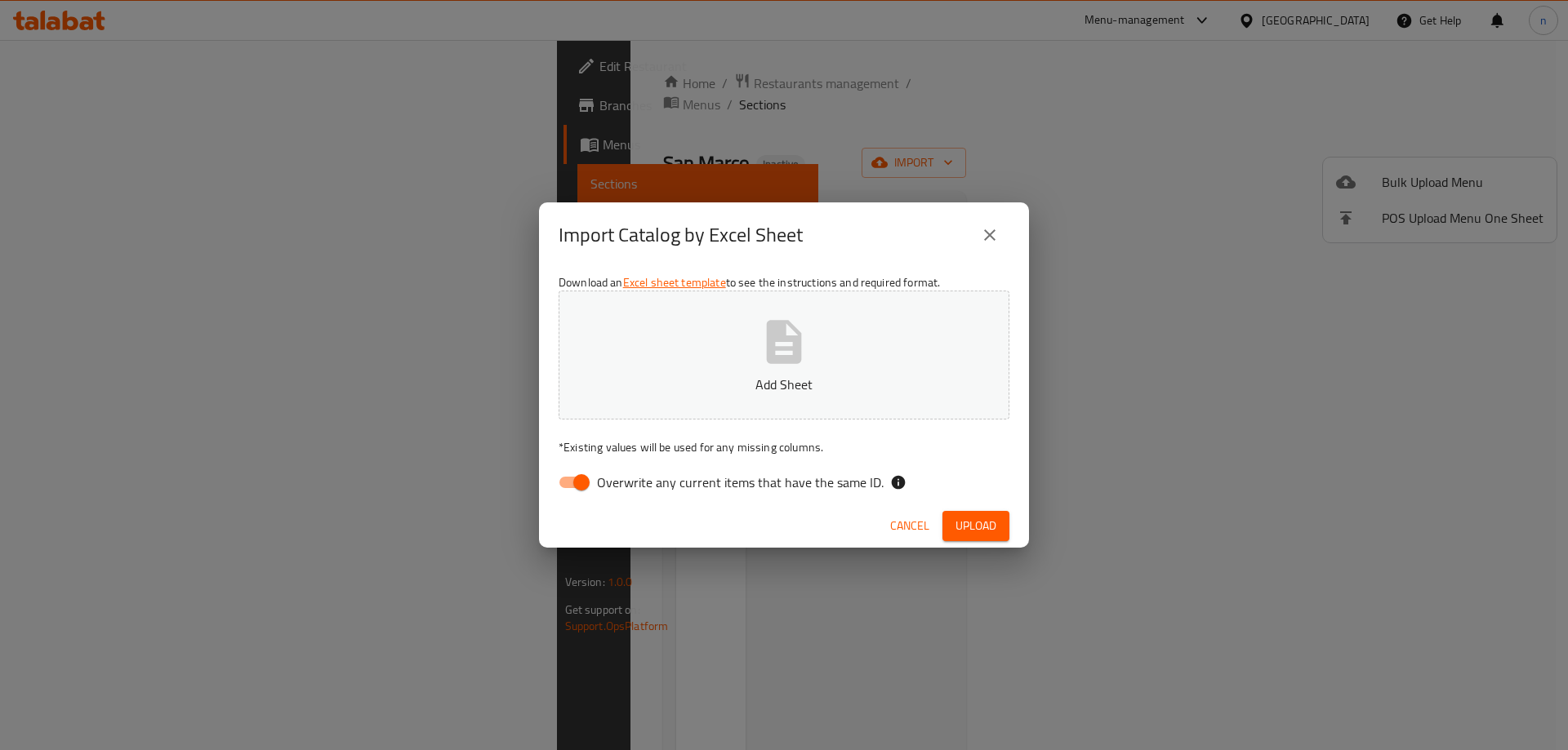
click at [874, 306] on button "Add Sheet" at bounding box center [783, 355] width 450 height 129
click at [985, 520] on span "Upload" at bounding box center [976, 525] width 41 height 20
click at [980, 532] on span "Upload" at bounding box center [976, 525] width 41 height 20
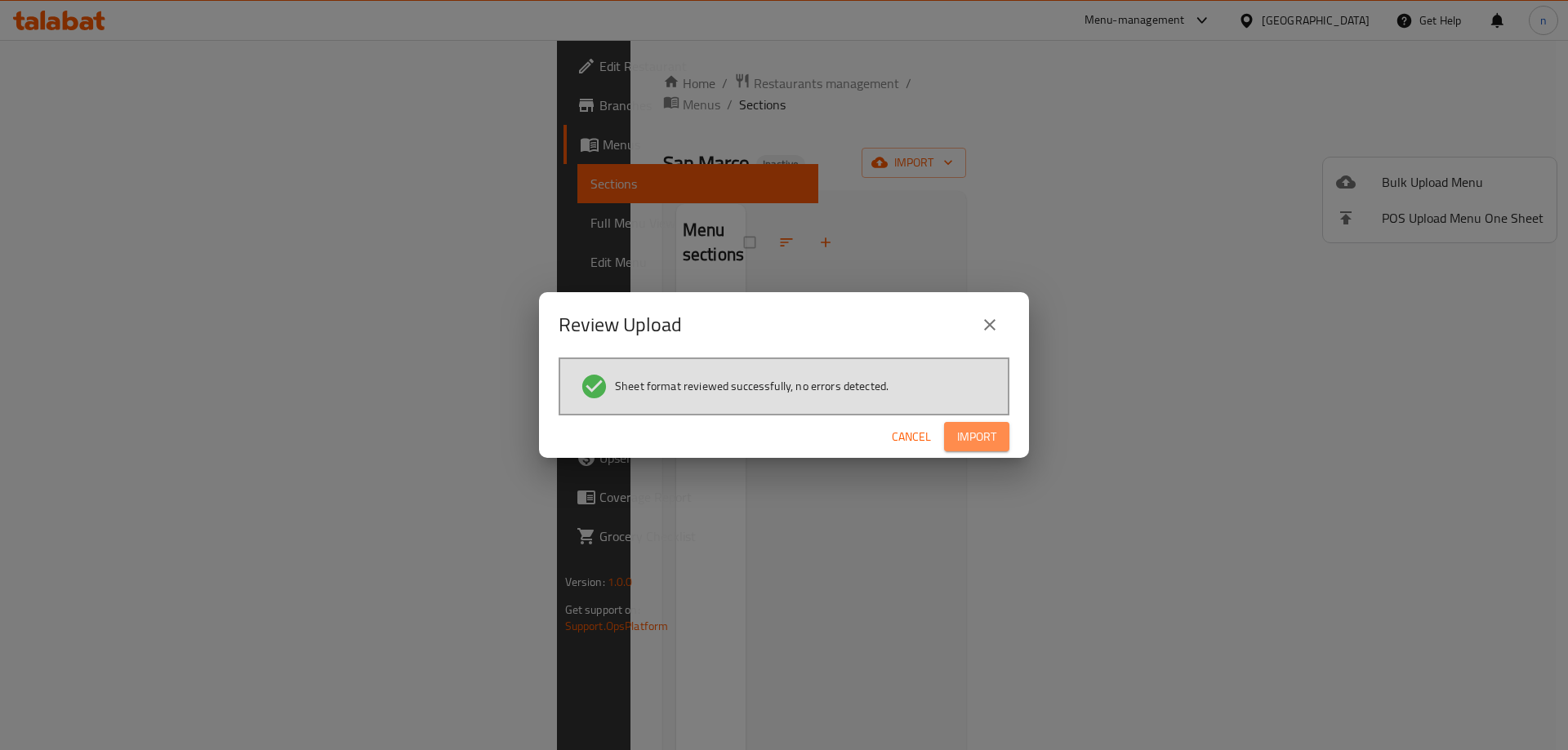
click at [976, 429] on span "Import" at bounding box center [977, 436] width 39 height 20
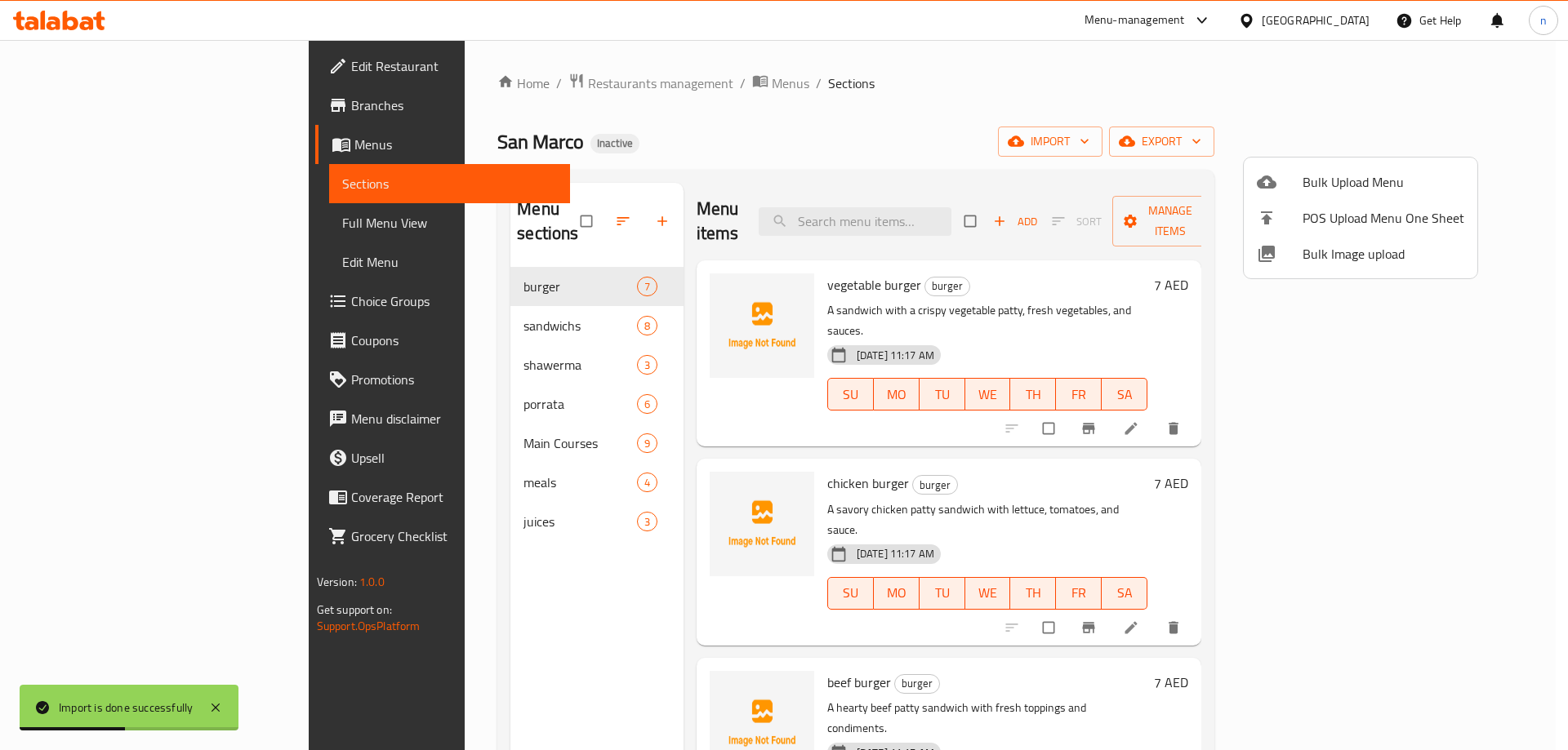
click at [155, 225] on div at bounding box center [784, 375] width 1568 height 750
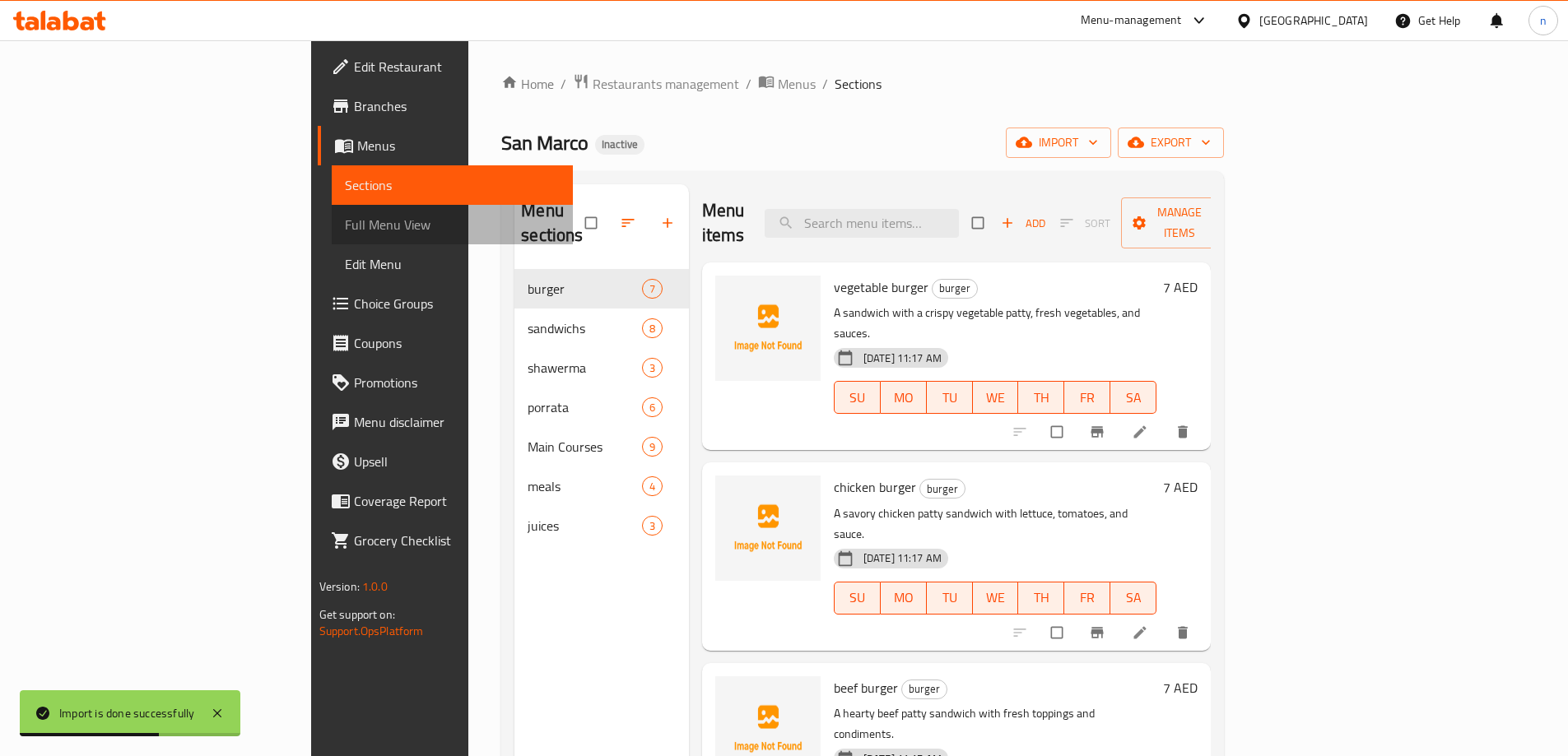
click at [345, 231] on span "Full Menu View" at bounding box center [452, 225] width 215 height 20
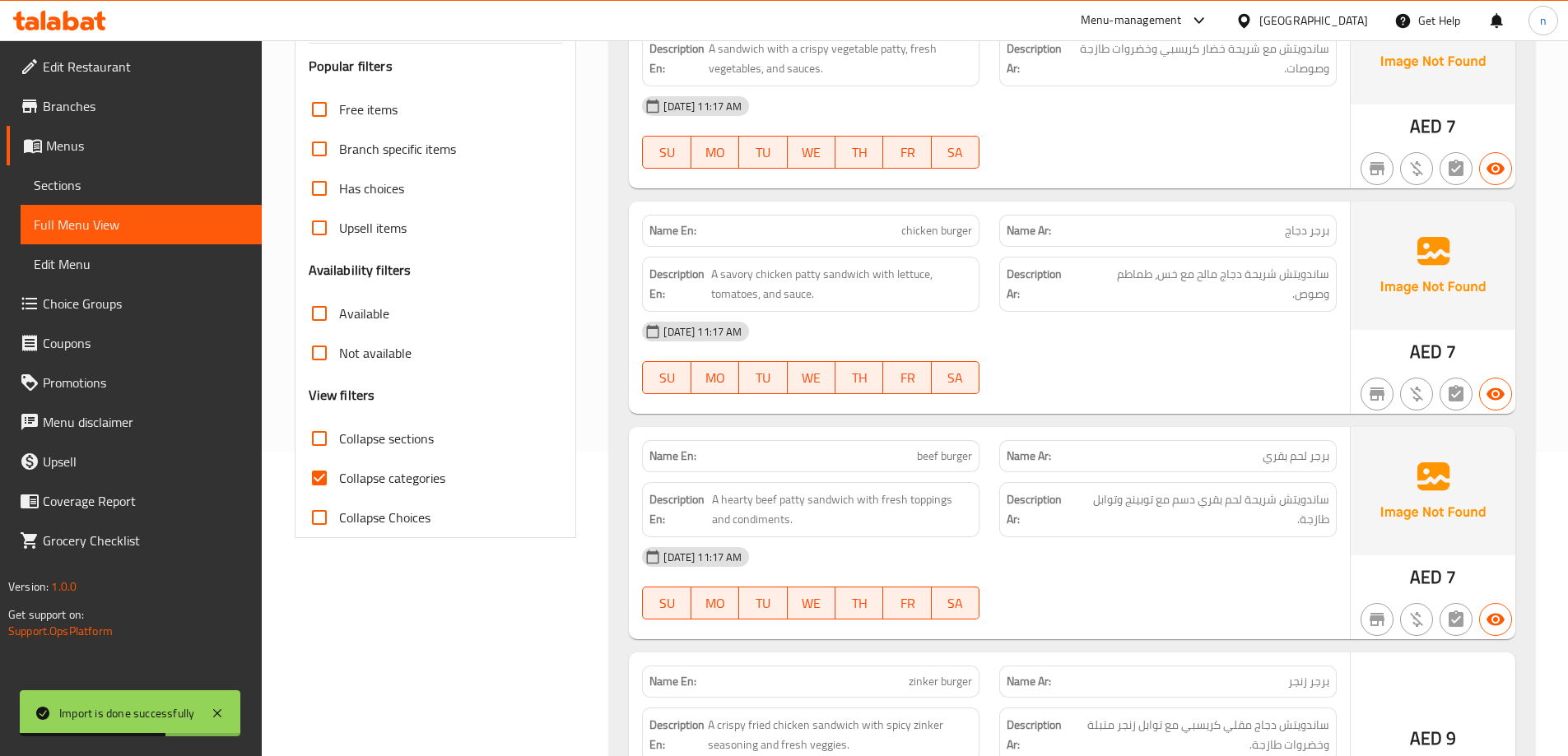
scroll to position [329, 0]
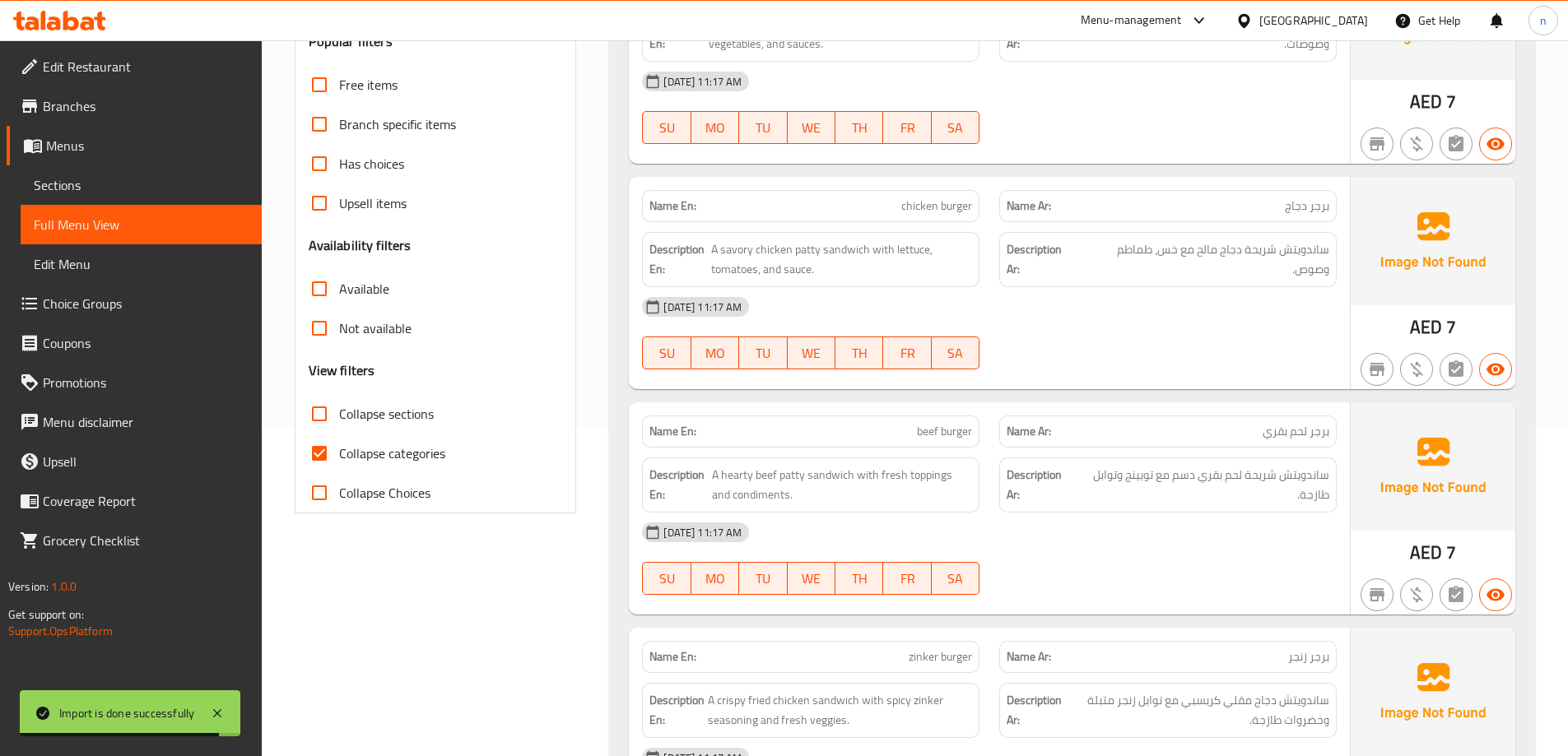
click at [344, 456] on span "Collapse categories" at bounding box center [392, 453] width 106 height 20
click at [339, 456] on input "Collapse categories" at bounding box center [320, 453] width 40 height 40
checkbox input "false"
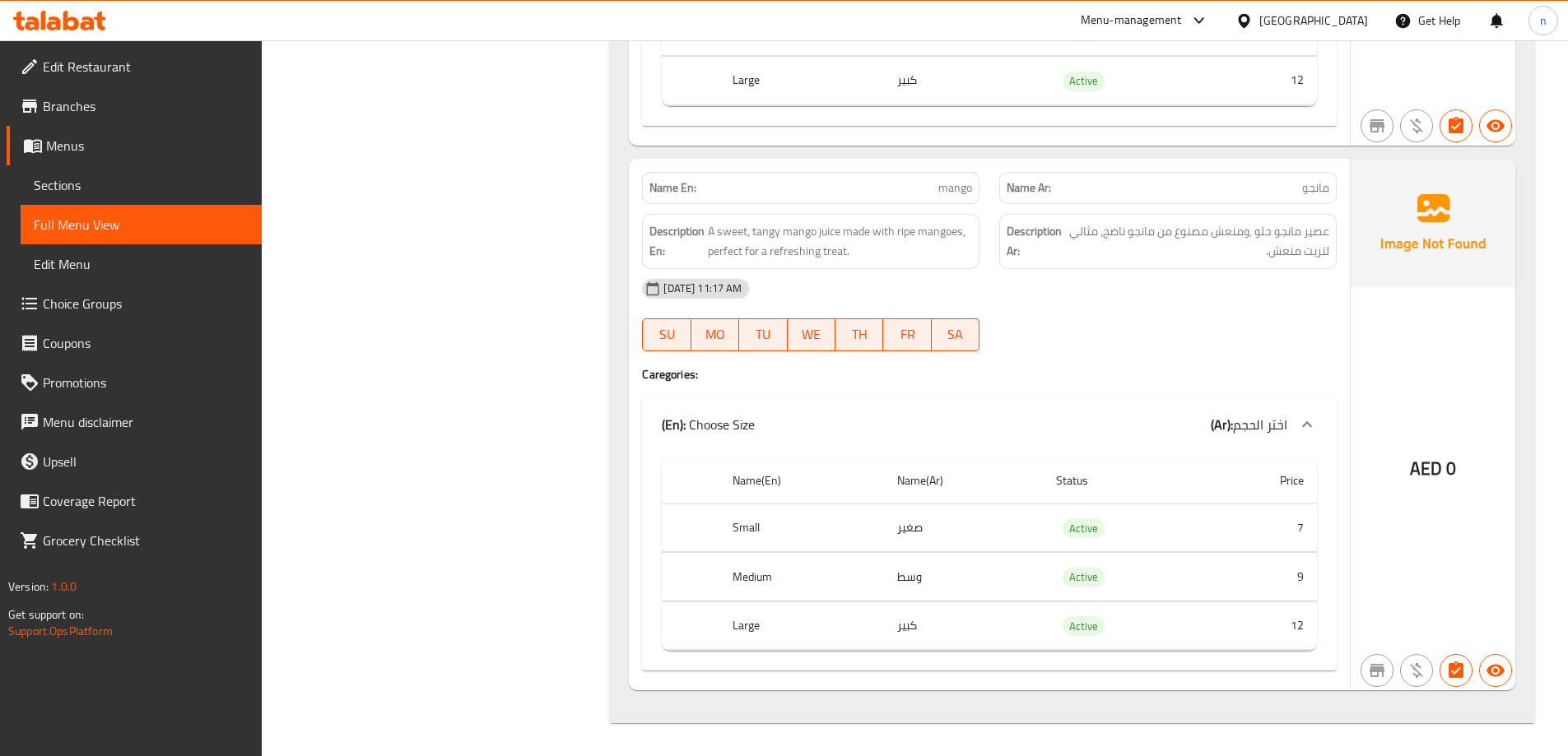
scroll to position [11991, 0]
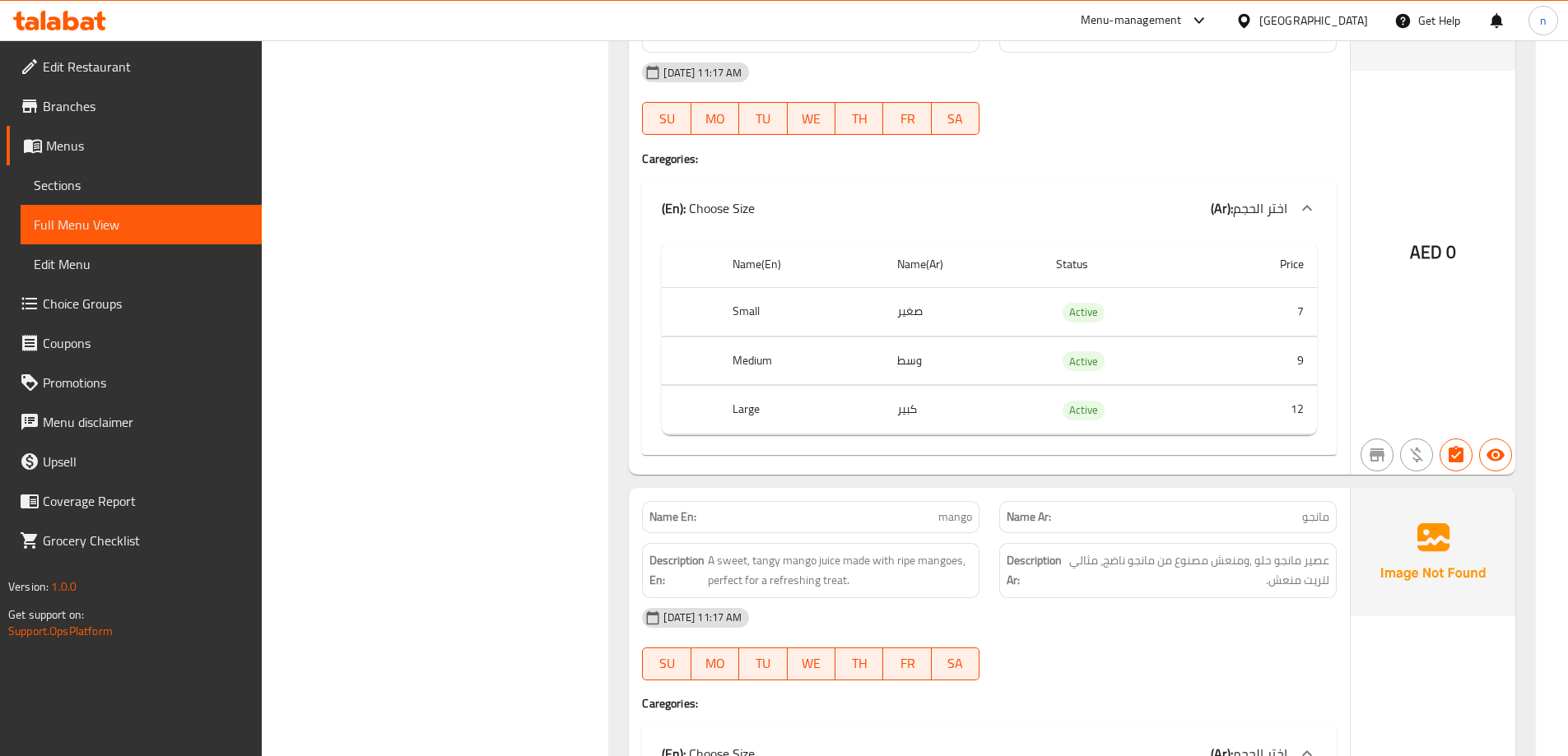
click at [116, 74] on span "Edit Restaurant" at bounding box center [146, 67] width 206 height 20
